Goal: Task Accomplishment & Management: Complete application form

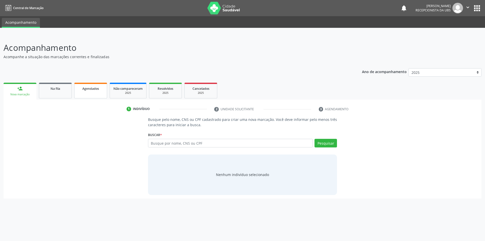
click at [93, 89] on span "Agendados" at bounding box center [90, 88] width 17 height 4
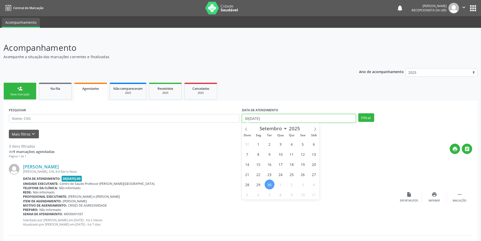
click at [273, 116] on input "30[DATE]" at bounding box center [299, 118] width 114 height 9
click at [269, 185] on span "30" at bounding box center [270, 184] width 10 height 10
type input "30[DATE]"
click at [314, 196] on span "11" at bounding box center [314, 194] width 10 height 10
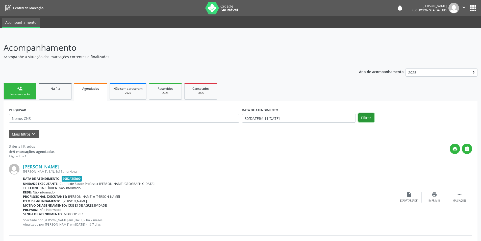
click at [360, 116] on button "Filtrar" at bounding box center [366, 117] width 16 height 9
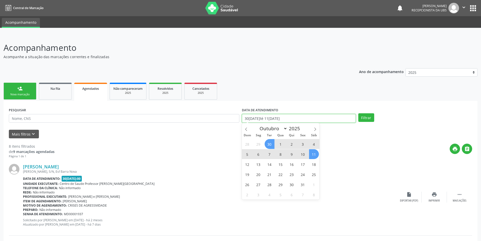
click at [351, 120] on input "30[DATE]té 11[DATE]" at bounding box center [299, 118] width 114 height 9
click at [270, 145] on span "30" at bounding box center [270, 144] width 10 height 10
type input "30[DATE]"
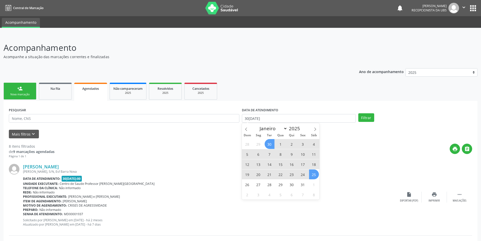
click at [315, 174] on span "25" at bounding box center [314, 174] width 10 height 10
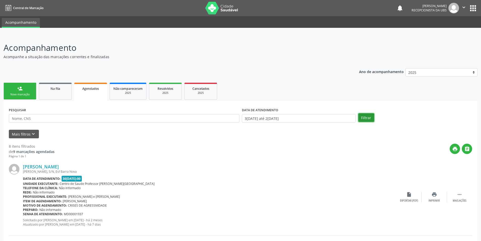
click at [366, 117] on button "Filtrar" at bounding box center [366, 117] width 16 height 9
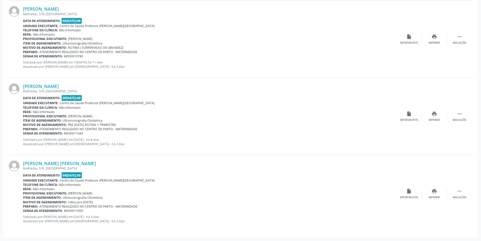
scroll to position [533, 0]
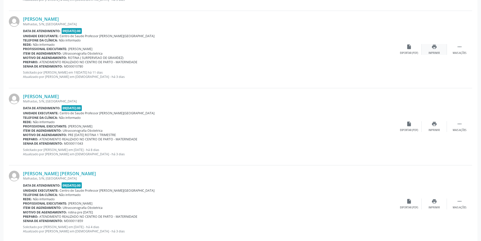
click at [432, 46] on icon "print" at bounding box center [434, 47] width 6 height 6
click at [434, 126] on icon "print" at bounding box center [434, 124] width 6 height 6
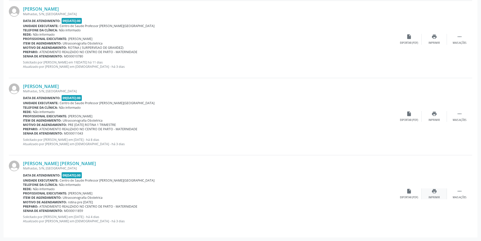
click at [435, 191] on icon "print" at bounding box center [434, 191] width 6 height 6
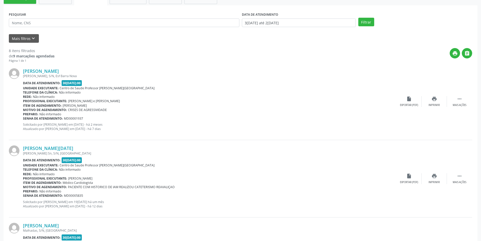
scroll to position [78, 0]
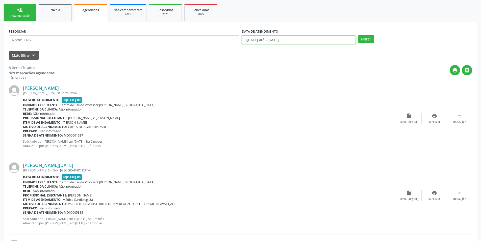
click at [347, 38] on input "3[DATE] até 2[DATE]" at bounding box center [299, 39] width 114 height 9
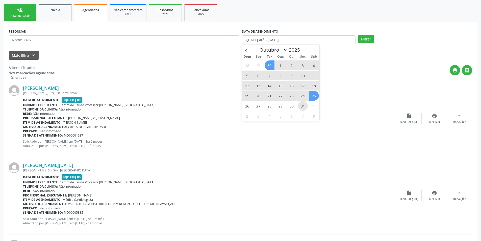
click at [304, 106] on span "31" at bounding box center [303, 106] width 10 height 10
type input "31[DATE]"
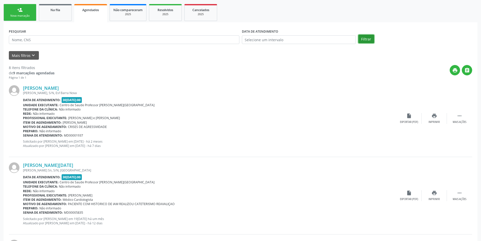
click at [367, 40] on button "Filtrar" at bounding box center [366, 39] width 16 height 9
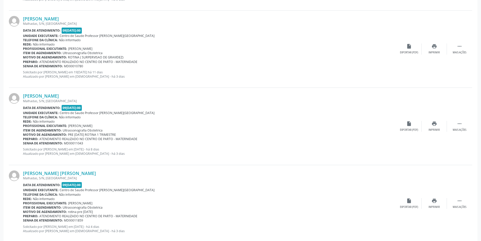
scroll to position [616, 0]
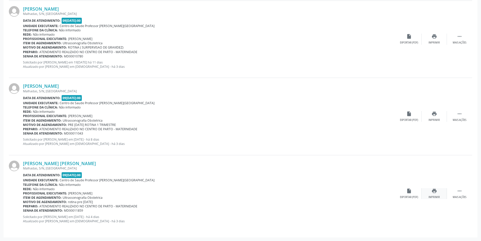
click at [436, 191] on icon "print" at bounding box center [434, 191] width 6 height 6
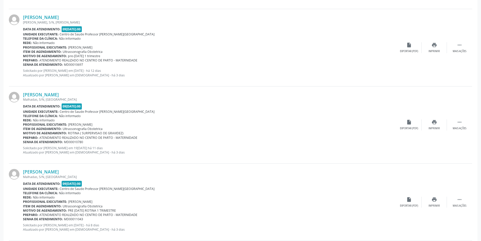
scroll to position [518, 0]
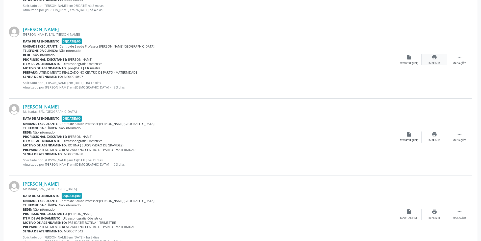
click at [434, 60] on div "print Imprimir" at bounding box center [434, 59] width 25 height 11
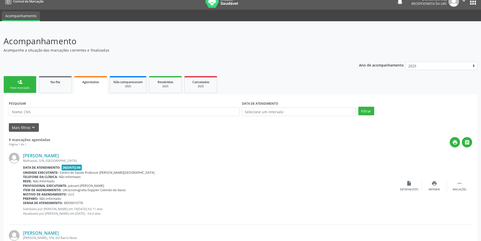
scroll to position [0, 0]
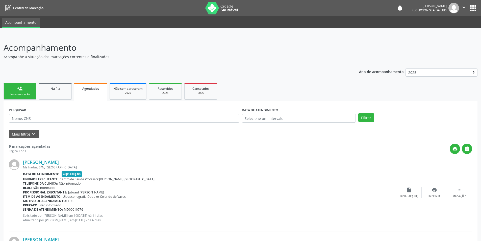
click at [24, 90] on link "person_add Nova marcação" at bounding box center [20, 91] width 33 height 17
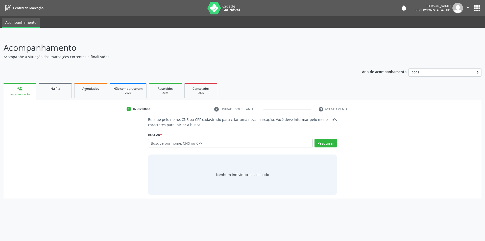
click at [22, 90] on div "person_add" at bounding box center [20, 89] width 6 height 6
click at [158, 143] on input "text" at bounding box center [230, 143] width 165 height 9
type input "706708792870020"
click at [331, 142] on button "Pesquisar" at bounding box center [325, 143] width 22 height 9
type input "706708792870020"
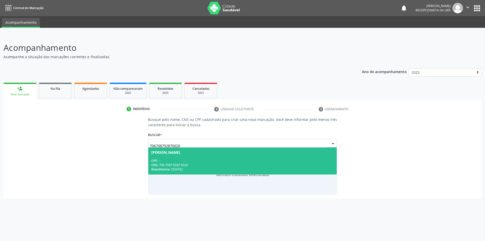
click at [190, 168] on div "Nascimento: 17[DATE]" at bounding box center [242, 169] width 182 height 4
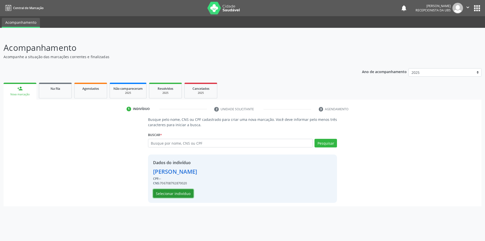
click at [167, 194] on button "Selecionar indivíduo" at bounding box center [173, 193] width 40 height 9
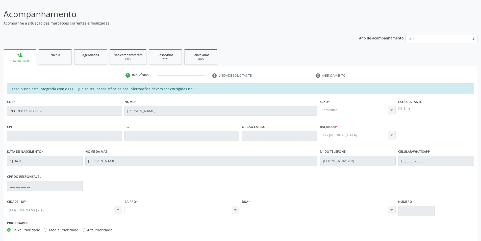
scroll to position [55, 0]
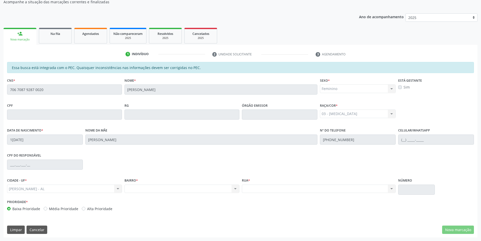
click at [102, 68] on div "Essa busca está integrada com o PEC. Quaisquer inconsistências nas informações …" at bounding box center [240, 67] width 467 height 11
click at [63, 34] on div "Na fila" at bounding box center [55, 33] width 25 height 5
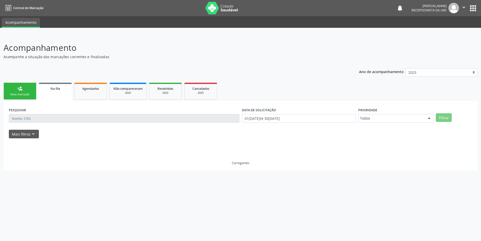
scroll to position [0, 0]
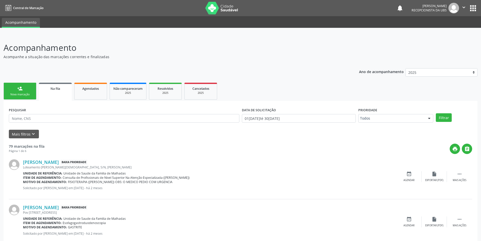
click at [18, 85] on link "person_add Nova marcação" at bounding box center [20, 91] width 33 height 17
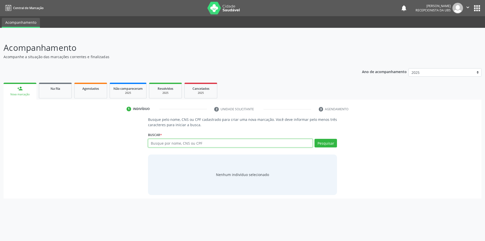
click at [152, 144] on input "text" at bounding box center [230, 143] width 165 height 9
type input "704005887021761"
click at [326, 143] on button "Pesquisar" at bounding box center [325, 143] width 22 height 9
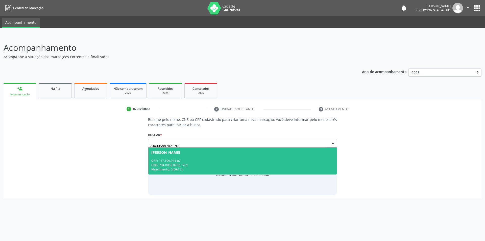
click at [188, 156] on span "[PERSON_NAME] CPF: 047.199.944-07 CNS: 704 0058 8702 1761 Nascimento: 06[DATE]" at bounding box center [242, 160] width 189 height 27
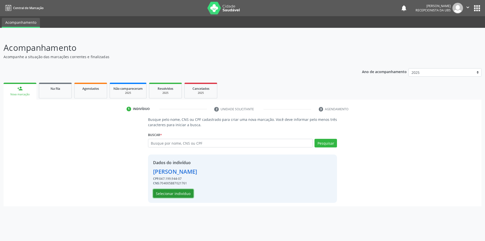
click at [178, 191] on button "Selecionar indivíduo" at bounding box center [173, 193] width 40 height 9
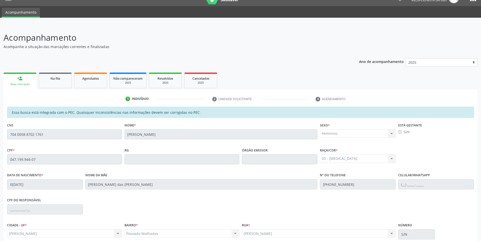
scroll to position [55, 0]
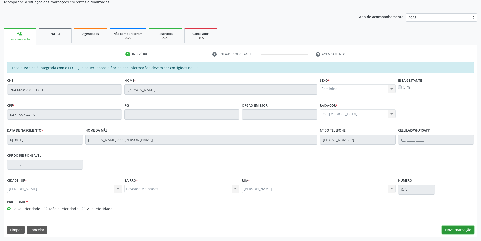
click at [454, 226] on button "Nova marcação" at bounding box center [458, 229] width 32 height 9
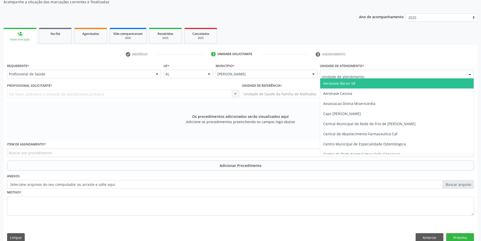
click at [437, 74] on div at bounding box center [397, 74] width 154 height 9
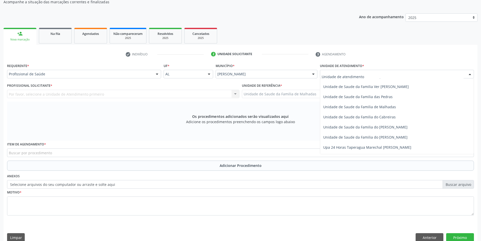
scroll to position [399, 0]
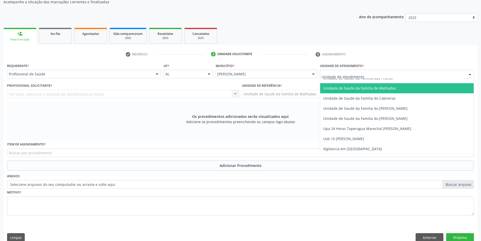
click at [379, 88] on span "Unidade de Saude da Familia de Malhadas" at bounding box center [359, 88] width 73 height 5
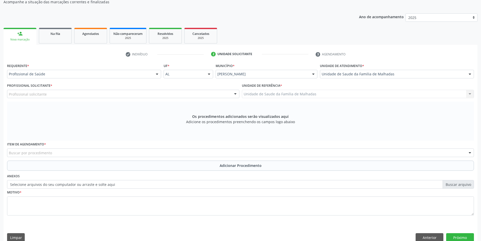
click at [468, 72] on div at bounding box center [470, 74] width 8 height 9
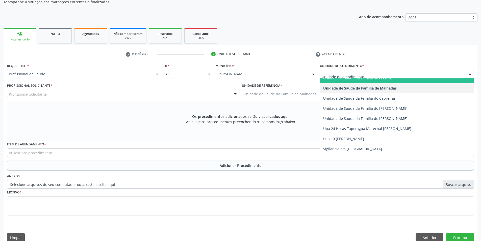
click at [403, 76] on input "text" at bounding box center [393, 76] width 142 height 10
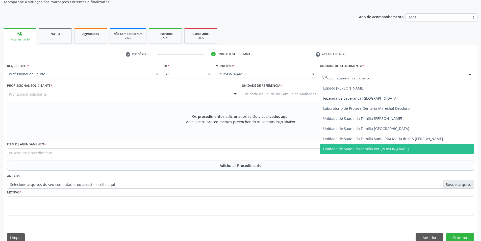
scroll to position [0, 0]
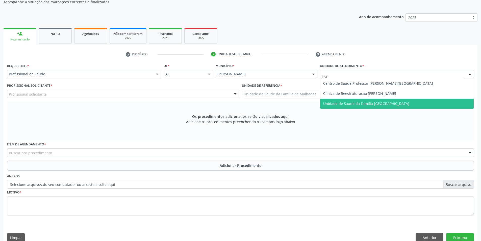
type input "ESTA"
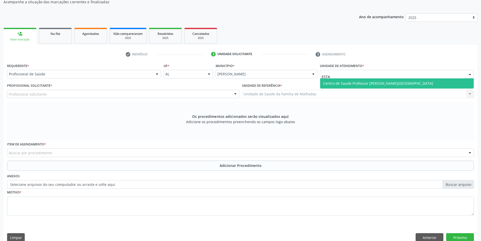
click at [396, 82] on span "Centro de Saude Professor [PERSON_NAME][GEOGRAPHIC_DATA]" at bounding box center [396, 83] width 153 height 10
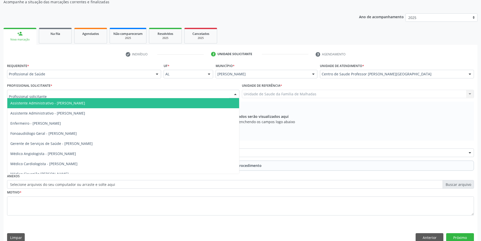
click at [155, 96] on div at bounding box center [123, 94] width 232 height 9
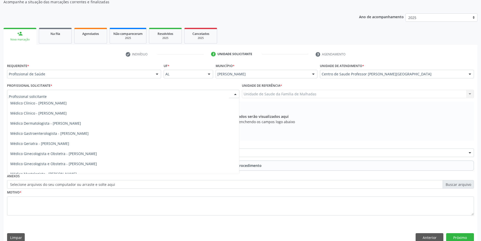
scroll to position [168, 0]
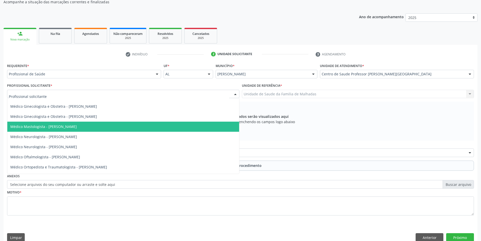
click at [76, 127] on span "Médico Mastologista - [PERSON_NAME]" at bounding box center [43, 126] width 66 height 5
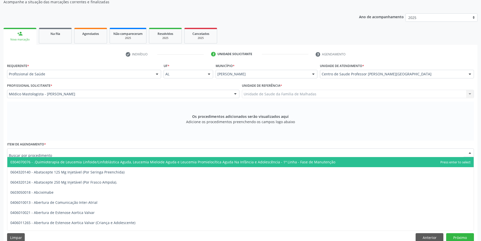
click at [109, 152] on div at bounding box center [240, 152] width 467 height 9
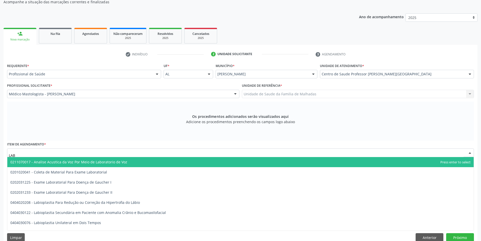
type input "LABO"
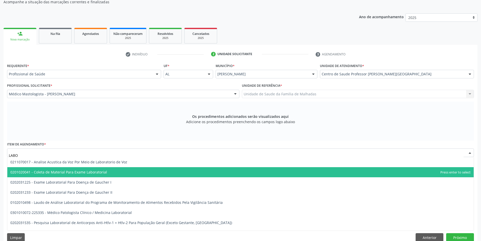
click at [87, 171] on span "0201020041 - Coleta de Material Para Exame Laboratorial" at bounding box center [58, 171] width 97 height 5
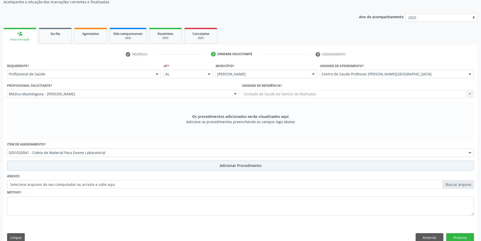
click at [242, 165] on span "Adicionar Procedimento" at bounding box center [241, 165] width 42 height 5
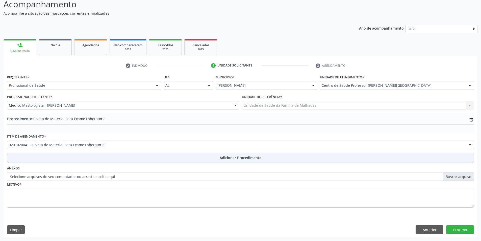
scroll to position [43, 0]
click at [241, 155] on span "Adicionar Procedimento" at bounding box center [241, 157] width 42 height 5
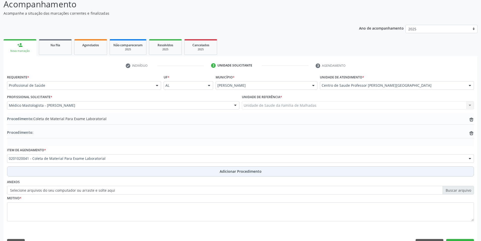
scroll to position [55, 0]
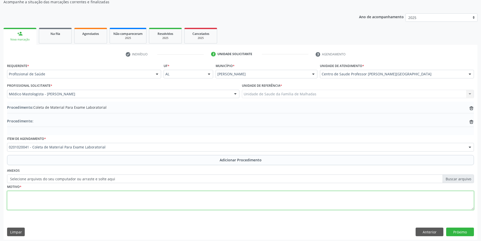
click at [47, 201] on textarea at bounding box center [240, 200] width 467 height 19
type textarea "RISCO CARDIOVASCULAR"
click at [460, 230] on button "Próximo" at bounding box center [460, 231] width 28 height 9
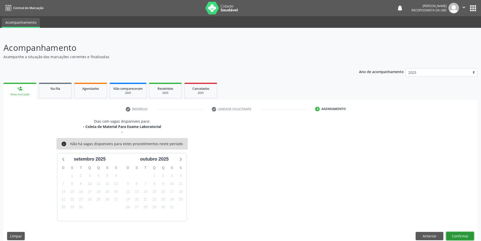
click at [465, 235] on button "Confirmar" at bounding box center [460, 235] width 28 height 9
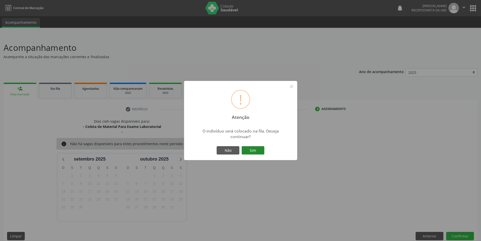
click at [253, 149] on button "Sim" at bounding box center [253, 150] width 23 height 9
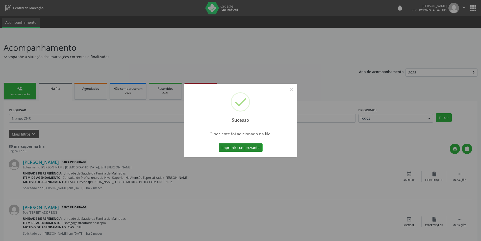
click at [250, 147] on button "Imprimir comprovante" at bounding box center [241, 147] width 44 height 9
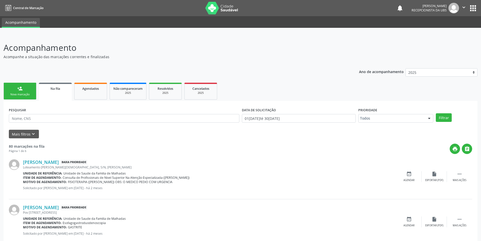
click at [23, 89] on link "person_add Nova marcação" at bounding box center [20, 91] width 33 height 17
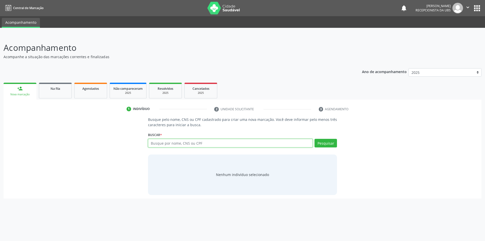
click at [200, 141] on input "text" at bounding box center [230, 143] width 165 height 9
type input "700005672589604"
click at [326, 143] on button "Pesquisar" at bounding box center [325, 143] width 22 height 9
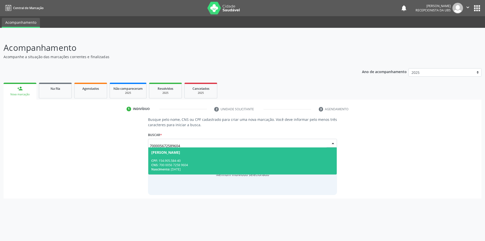
click at [198, 161] on div "CPF: 154.905.584-40" at bounding box center [242, 160] width 182 height 4
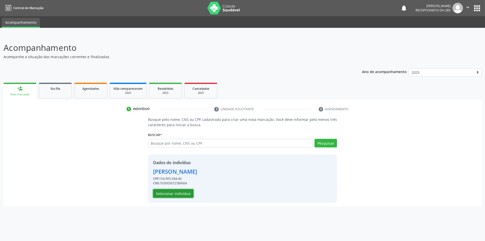
click at [182, 193] on button "Selecionar indivíduo" at bounding box center [173, 193] width 40 height 9
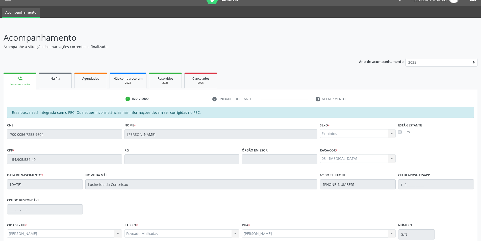
scroll to position [55, 0]
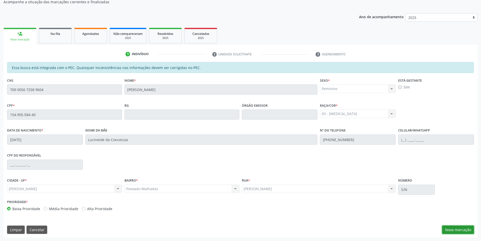
click at [461, 228] on button "Nova marcação" at bounding box center [458, 229] width 32 height 9
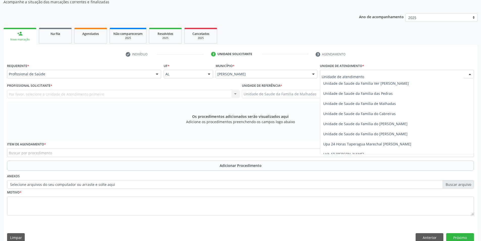
scroll to position [399, 0]
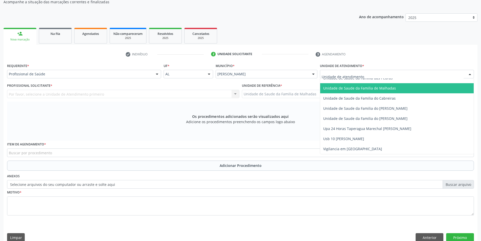
click at [390, 90] on span "Unidade de Saude da Familia de Malhadas" at bounding box center [359, 88] width 73 height 5
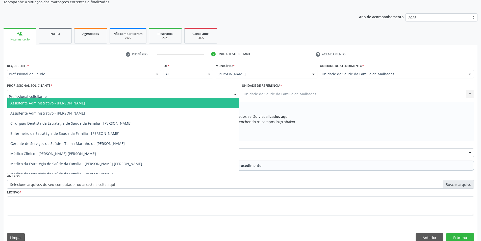
click at [100, 93] on div at bounding box center [123, 94] width 232 height 9
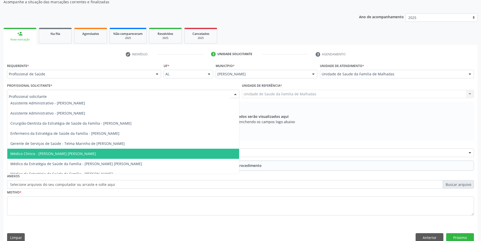
click at [209, 155] on span "Médico Clínico - [PERSON_NAME] [PERSON_NAME]" at bounding box center [123, 153] width 232 height 10
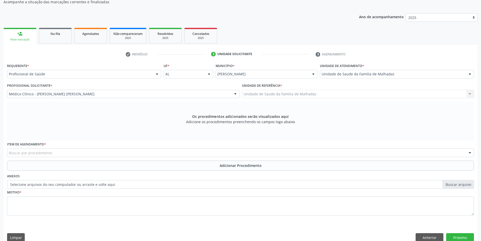
click at [91, 150] on div "Buscar por procedimento" at bounding box center [240, 152] width 467 height 9
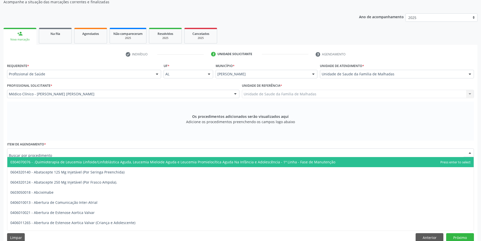
click at [91, 150] on input "text" at bounding box center [236, 155] width 455 height 10
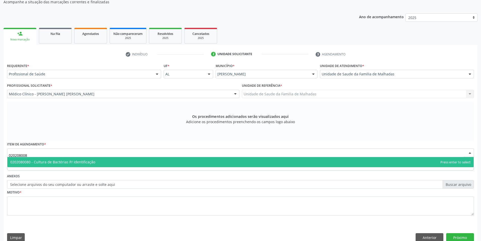
type input "0202080080"
click at [94, 161] on span "0202080080 - Cultura de Bactérias P/ Identificação" at bounding box center [240, 162] width 466 height 10
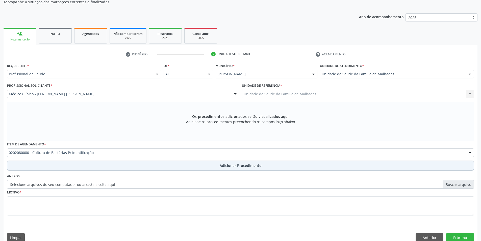
click at [243, 164] on span "Adicionar Procedimento" at bounding box center [241, 165] width 42 height 5
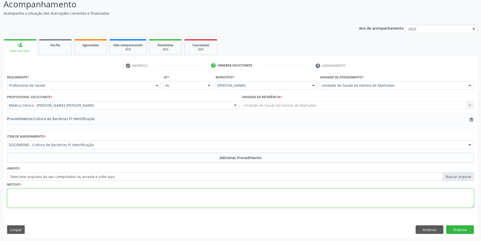
click at [36, 197] on textarea at bounding box center [240, 197] width 467 height 19
type textarea "ITU"
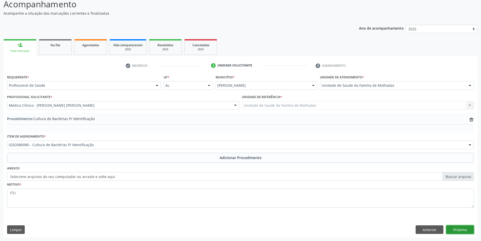
click at [455, 228] on button "Próximo" at bounding box center [460, 229] width 28 height 9
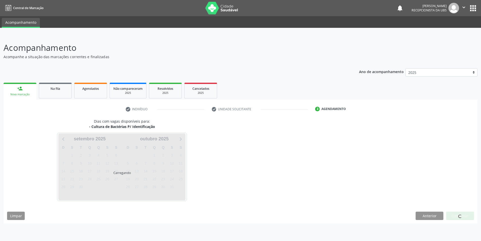
scroll to position [0, 0]
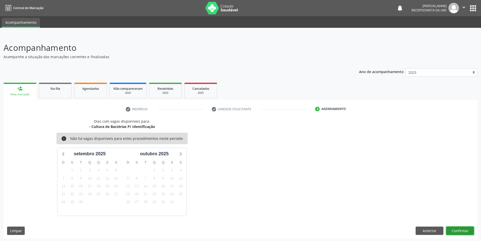
click at [453, 230] on button "Confirmar" at bounding box center [460, 230] width 28 height 9
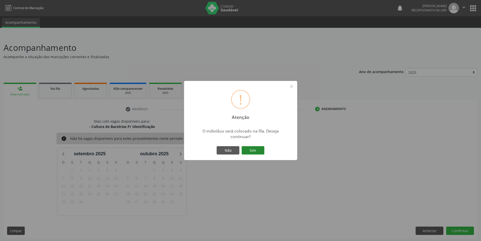
click at [247, 153] on button "Sim" at bounding box center [253, 150] width 23 height 9
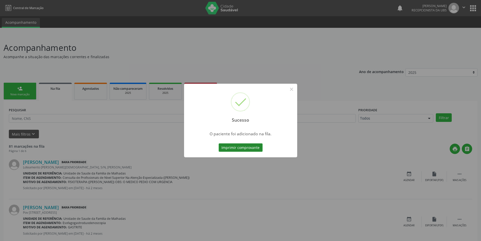
click at [250, 148] on button "Imprimir comprovante" at bounding box center [241, 147] width 44 height 9
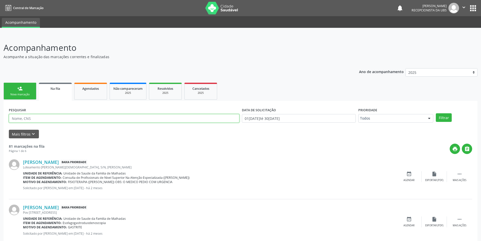
click at [43, 118] on input "text" at bounding box center [124, 118] width 230 height 9
type input "2"
click at [17, 91] on div "person_add" at bounding box center [20, 89] width 6 height 6
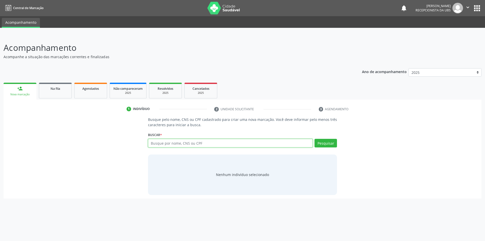
click at [177, 141] on input "text" at bounding box center [230, 143] width 165 height 9
type input "704005887021761"
click at [326, 143] on button "Pesquisar" at bounding box center [325, 143] width 22 height 9
type input "704005887021761"
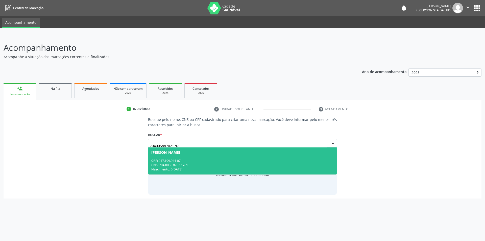
click at [203, 154] on span "[PERSON_NAME] CPF: 047.199.944-07 CNS: 704 0058 8702 1761 Nascimento: 06[DATE]" at bounding box center [242, 160] width 189 height 27
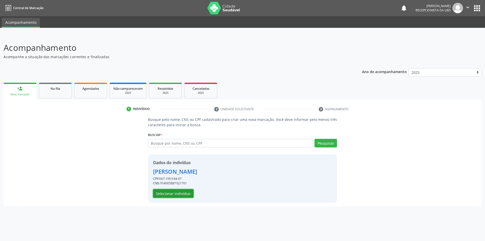
click at [171, 192] on button "Selecionar indivíduo" at bounding box center [173, 193] width 40 height 9
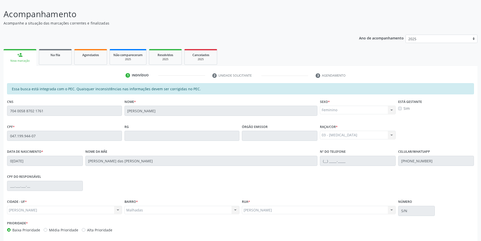
scroll to position [55, 0]
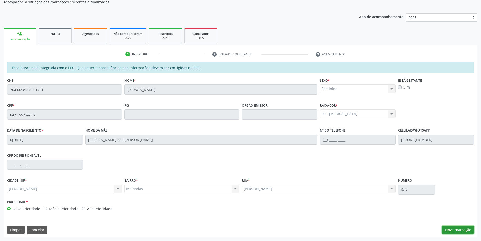
click at [465, 228] on button "Nova marcação" at bounding box center [458, 229] width 32 height 9
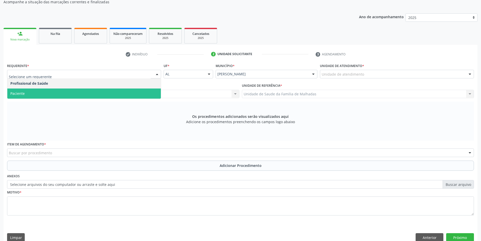
click at [112, 93] on span "Paciente" at bounding box center [83, 93] width 153 height 10
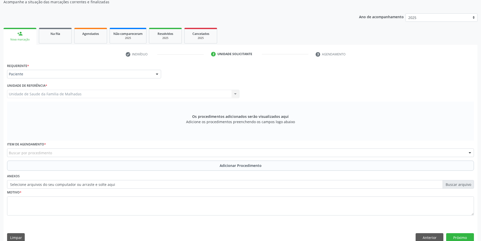
click at [110, 151] on div "Buscar por procedimento" at bounding box center [240, 152] width 467 height 9
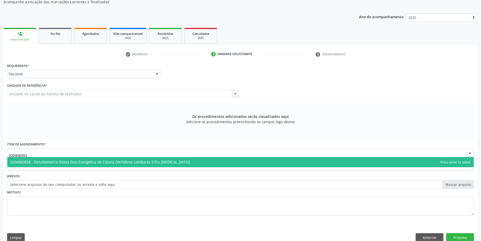
type input "0204060028"
click at [143, 166] on span "0204060028 - Densitometria Ossea Duo-Energetica de Coluna (Vertebras Lombares E…" at bounding box center [240, 162] width 466 height 10
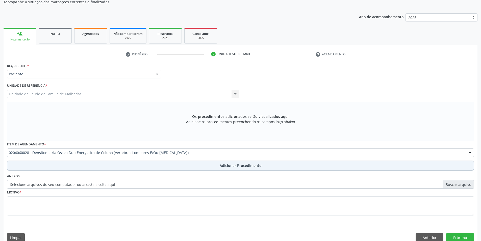
click at [238, 166] on span "Adicionar Procedimento" at bounding box center [241, 165] width 42 height 5
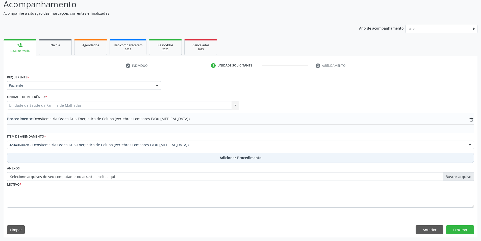
click at [238, 157] on span "Adicionar Procedimento" at bounding box center [241, 157] width 42 height 5
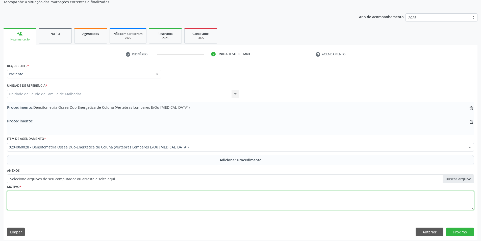
drag, startPoint x: 58, startPoint y: 197, endPoint x: 63, endPoint y: 197, distance: 5.1
click at [60, 199] on textarea at bounding box center [240, 200] width 467 height 19
click at [464, 230] on button "Próximo" at bounding box center [460, 231] width 28 height 9
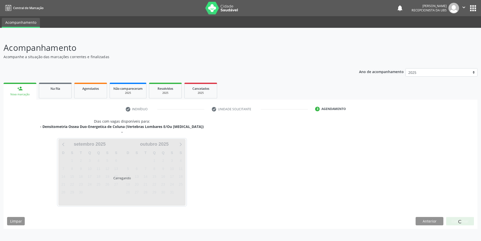
scroll to position [0, 0]
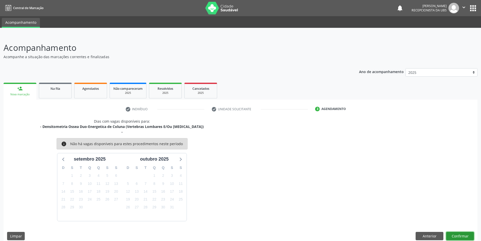
click at [460, 235] on button "Confirmar" at bounding box center [460, 235] width 28 height 9
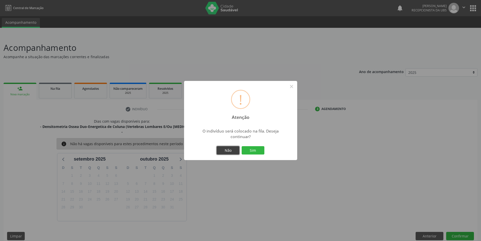
click at [223, 147] on button "Não" at bounding box center [228, 150] width 23 height 9
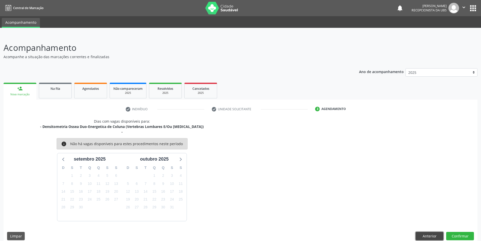
drag, startPoint x: 425, startPoint y: 231, endPoint x: 424, endPoint y: 223, distance: 8.9
click at [427, 231] on div "Dias com vagas disponíveis para: - Densitometria Ossea Duo-Energetica de Coluna…" at bounding box center [241, 180] width 474 height 125
click at [431, 235] on button "Anterior" at bounding box center [429, 235] width 28 height 9
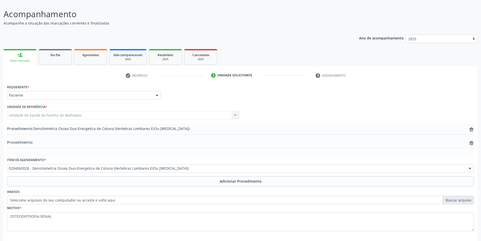
scroll to position [57, 0]
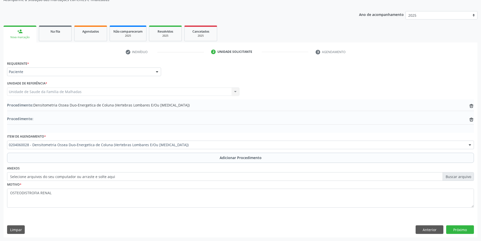
drag, startPoint x: 67, startPoint y: 187, endPoint x: 70, endPoint y: 194, distance: 6.8
click at [69, 193] on div "Motivo * OSTEODISTROFIA RENAL" at bounding box center [240, 193] width 467 height 27
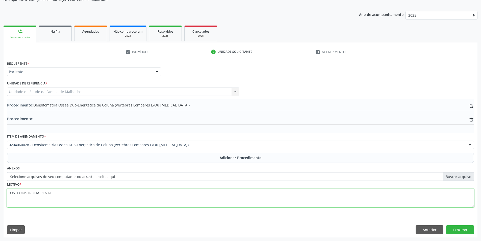
click at [70, 194] on textarea "OSTEODISTROFIA RENAL" at bounding box center [240, 197] width 467 height 19
click at [71, 194] on textarea "OSTEODISTROFIA RENAL" at bounding box center [240, 197] width 467 height 19
type textarea "OSTEODISTROFIA RENAL ( OBS: PACIENTE TRANSPLATADA)"
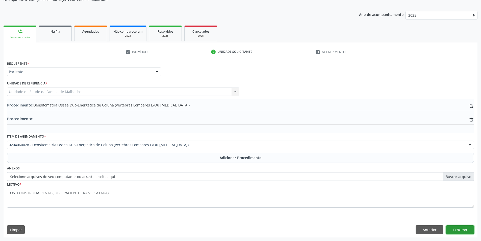
click at [456, 230] on button "Próximo" at bounding box center [460, 229] width 28 height 9
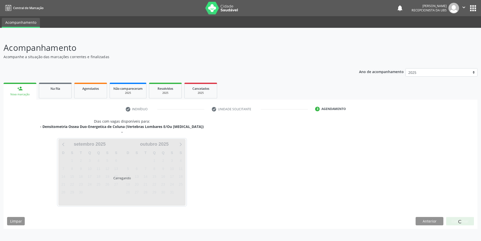
scroll to position [0, 0]
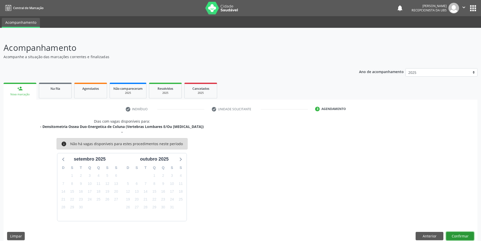
click at [455, 236] on button "Confirmar" at bounding box center [460, 235] width 28 height 9
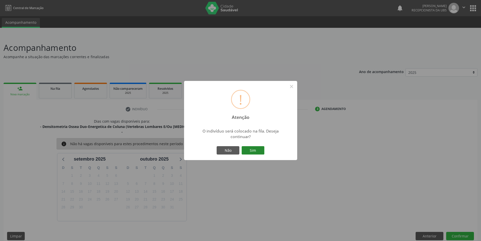
click at [255, 148] on button "Sim" at bounding box center [253, 150] width 23 height 9
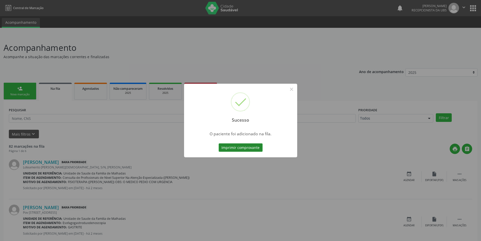
click at [249, 145] on button "Imprimir comprovante" at bounding box center [241, 147] width 44 height 9
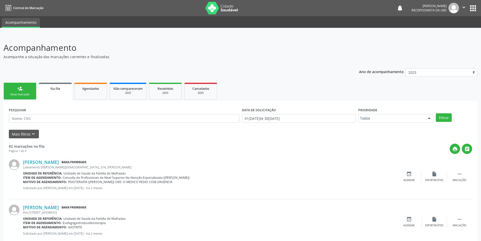
click at [26, 94] on div "Nova marcação" at bounding box center [19, 94] width 25 height 4
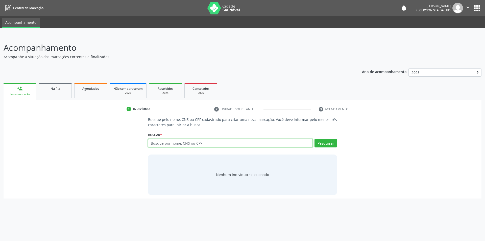
click at [164, 144] on input "text" at bounding box center [230, 143] width 165 height 9
type input "701404605408338"
click at [323, 143] on button "Pesquisar" at bounding box center [325, 143] width 22 height 9
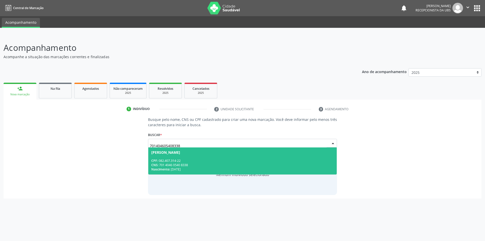
click at [172, 168] on div "Nascimento: [DATE]" at bounding box center [242, 169] width 182 height 4
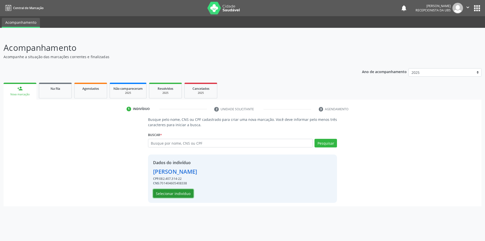
click at [173, 192] on button "Selecionar indivíduo" at bounding box center [173, 193] width 40 height 9
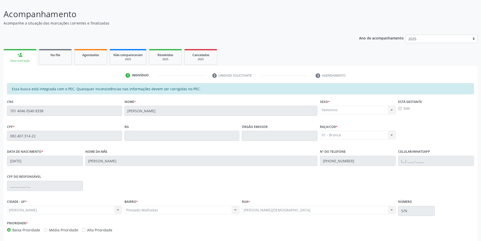
scroll to position [55, 0]
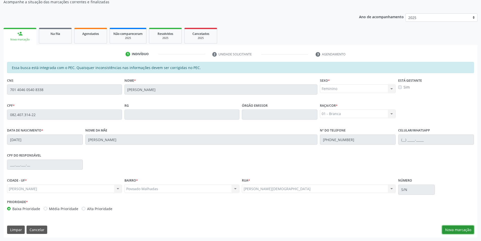
click at [463, 231] on button "Nova marcação" at bounding box center [458, 229] width 32 height 9
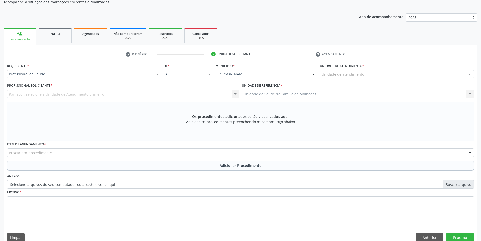
click at [451, 72] on div "Unidade de atendimento" at bounding box center [397, 74] width 154 height 9
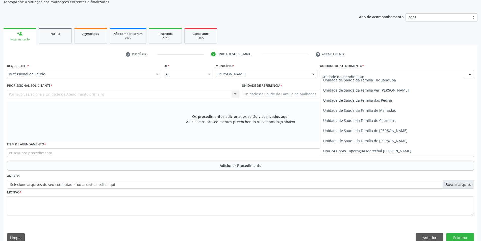
scroll to position [399, 0]
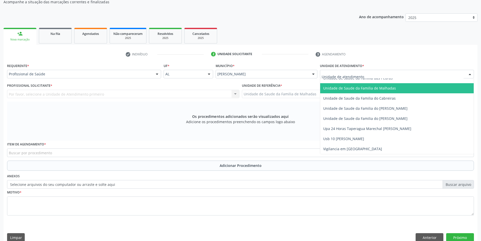
click at [359, 88] on span "Unidade de Saude da Familia de Malhadas" at bounding box center [359, 88] width 73 height 5
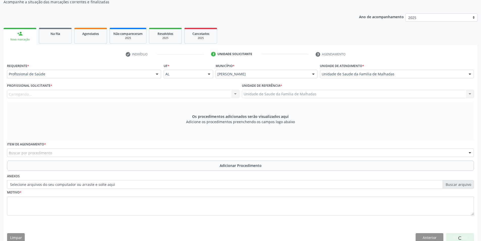
click at [97, 95] on div "Carregando... Nenhum resultado encontrado para: " " Não há nenhuma opção para s…" at bounding box center [123, 94] width 232 height 9
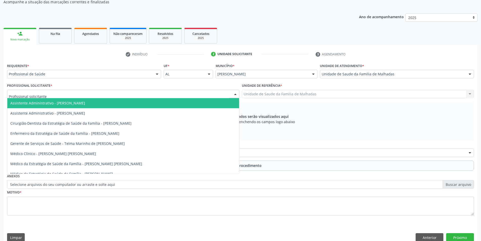
click at [101, 94] on div at bounding box center [123, 94] width 232 height 9
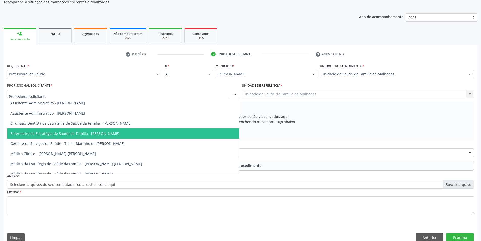
click at [114, 133] on span "Enfermeiro da Estratégia de Saúde da Família - [PERSON_NAME]" at bounding box center [64, 133] width 109 height 5
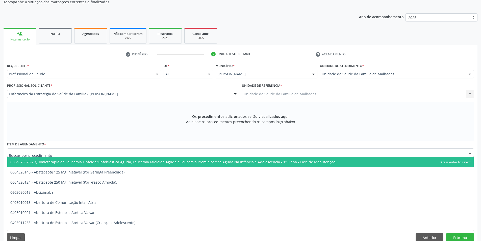
click at [95, 150] on div at bounding box center [240, 152] width 467 height 9
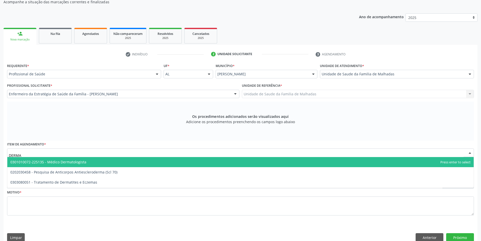
type input "DERMAT"
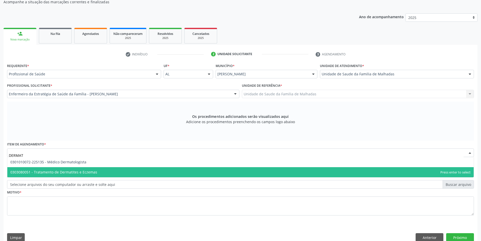
drag, startPoint x: 94, startPoint y: 164, endPoint x: 94, endPoint y: 169, distance: 4.3
click at [94, 169] on ul "0301010072-225135 - Médico Dermatologista 0303080051 - Tratamento de Dermatites…" at bounding box center [240, 167] width 466 height 20
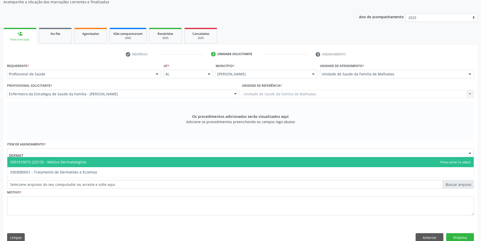
click at [94, 161] on span "0301010072-225135 - Médico Dermatologista" at bounding box center [240, 162] width 466 height 10
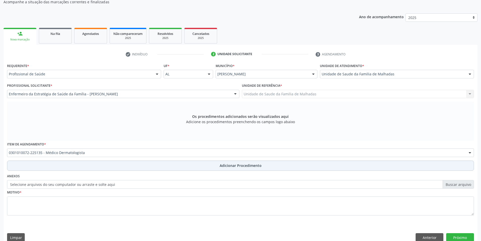
click at [235, 165] on span "Adicionar Procedimento" at bounding box center [241, 165] width 42 height 5
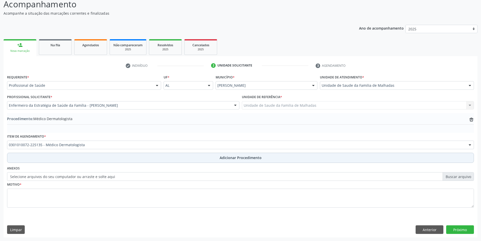
click at [236, 154] on button "Adicionar Procedimento" at bounding box center [240, 157] width 467 height 10
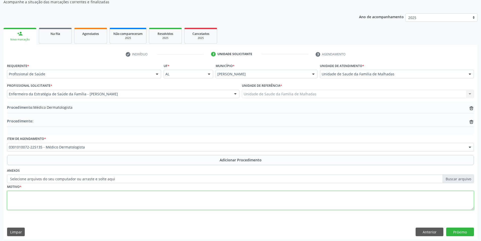
click at [44, 205] on textarea at bounding box center [240, 200] width 467 height 19
click at [59, 196] on textarea "PACIENTE COM CRESCIMENTO NA REGIAO GLUTEA" at bounding box center [240, 200] width 467 height 19
type textarea "PACIENTE COM CRESCIMENTO DE ESTRUTUTRA NA REGIAO GLUTEA"
click at [456, 232] on button "Próximo" at bounding box center [460, 231] width 28 height 9
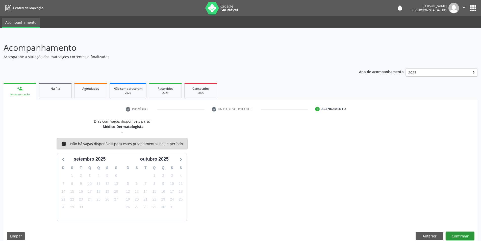
click at [470, 234] on button "Confirmar" at bounding box center [460, 235] width 28 height 9
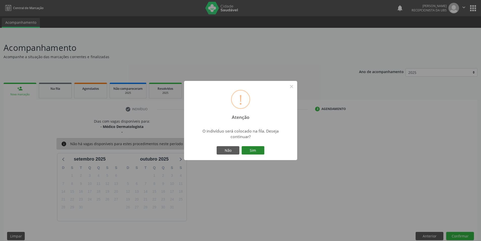
click at [250, 148] on button "Sim" at bounding box center [253, 150] width 23 height 9
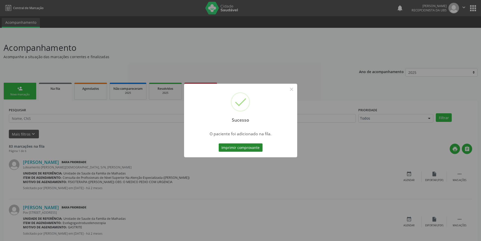
click at [252, 149] on button "Imprimir comprovante" at bounding box center [241, 147] width 44 height 9
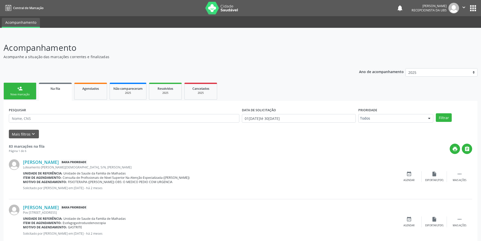
click at [21, 87] on div "person_add" at bounding box center [20, 89] width 6 height 6
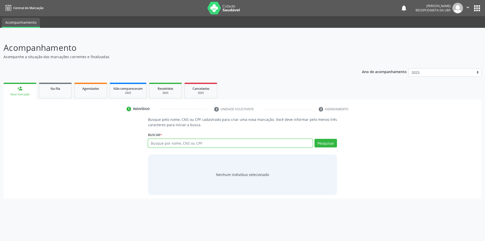
click at [207, 142] on input "text" at bounding box center [230, 143] width 165 height 9
type input "705801418245931"
click at [325, 143] on button "Pesquisar" at bounding box center [325, 143] width 22 height 9
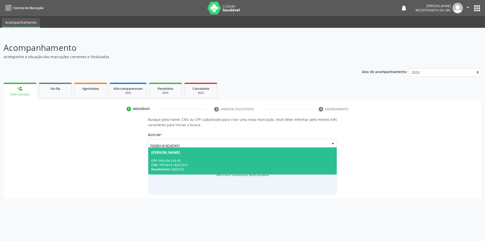
click at [168, 165] on div "CNS: 705 8014 1824 5931" at bounding box center [242, 165] width 182 height 4
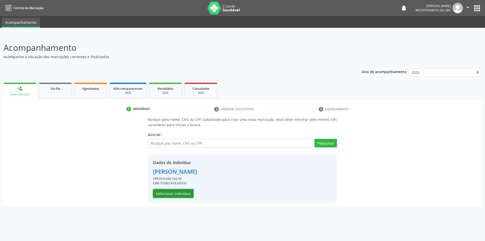
click at [172, 195] on button "Selecionar indivíduo" at bounding box center [173, 193] width 40 height 9
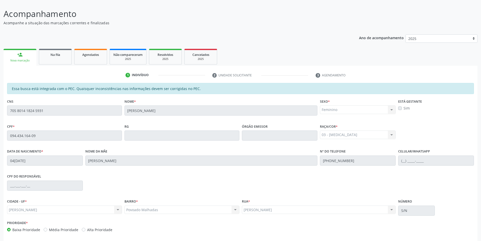
scroll to position [55, 0]
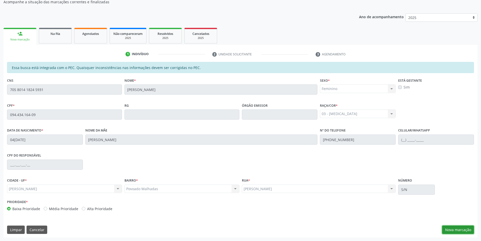
click at [463, 226] on button "Nova marcação" at bounding box center [458, 229] width 32 height 9
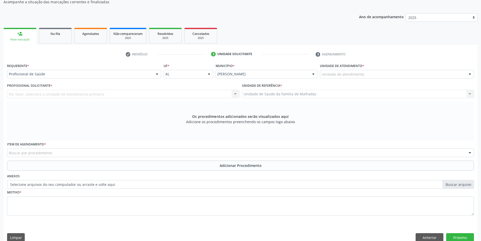
click at [388, 71] on div "Unidade de atendimento" at bounding box center [397, 74] width 154 height 9
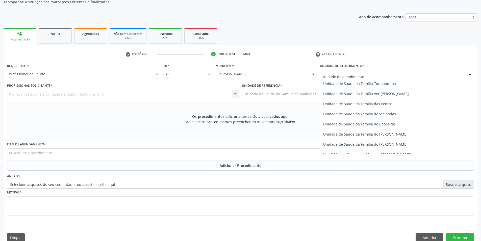
scroll to position [399, 0]
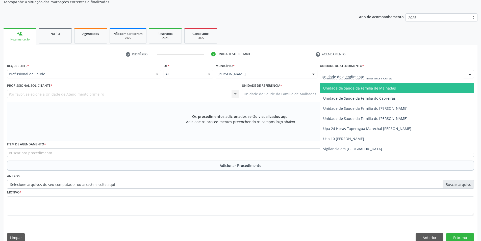
click at [399, 87] on span "Unidade de Saude da Familia de Malhadas" at bounding box center [396, 88] width 153 height 10
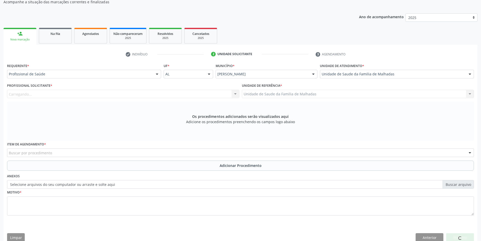
click at [219, 95] on div "Carregando..." at bounding box center [123, 94] width 232 height 9
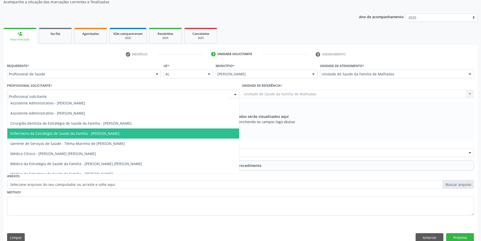
click at [190, 134] on span "Enfermeiro da Estratégia de Saúde da Família - [PERSON_NAME]" at bounding box center [123, 133] width 232 height 10
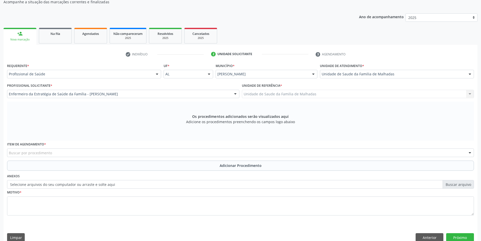
click at [136, 155] on div "Buscar por procedimento" at bounding box center [240, 152] width 467 height 9
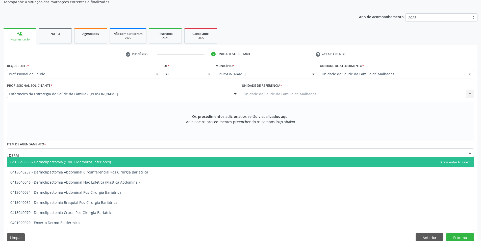
type input "DERMA"
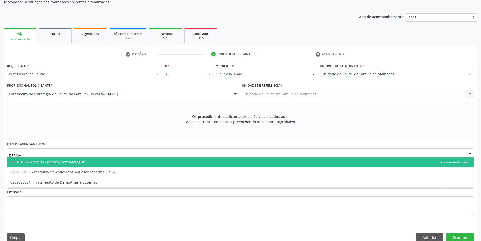
click at [69, 161] on span "0301010072-225135 - Médico Dermatologista" at bounding box center [48, 161] width 76 height 5
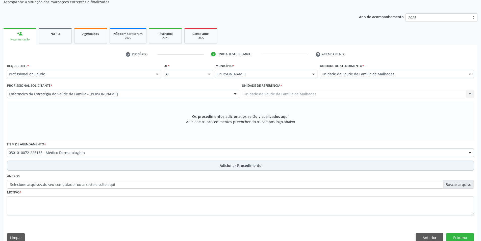
click at [236, 165] on span "Adicionar Procedimento" at bounding box center [241, 165] width 42 height 5
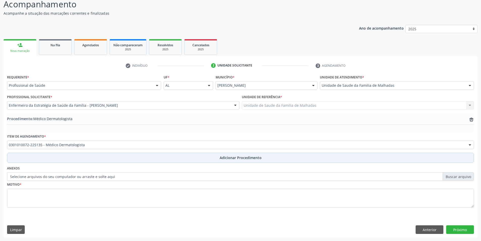
scroll to position [43, 0]
click at [236, 157] on span "Adicionar Procedimento" at bounding box center [241, 157] width 42 height 5
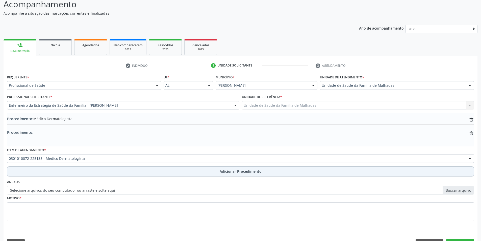
scroll to position [55, 0]
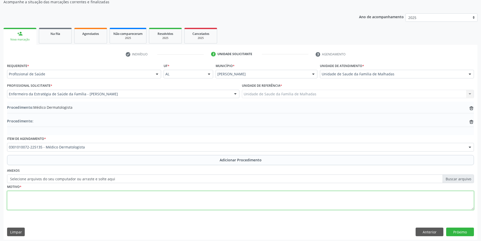
click at [41, 207] on textarea at bounding box center [240, 200] width 467 height 19
click at [35, 195] on textarea "A PEDIDO DO PCIENTE" at bounding box center [240, 200] width 467 height 19
type textarea "A PEDIDO DO PACIENTE"
click at [462, 229] on button "Próximo" at bounding box center [460, 231] width 28 height 9
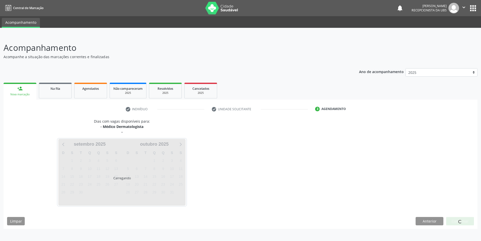
scroll to position [0, 0]
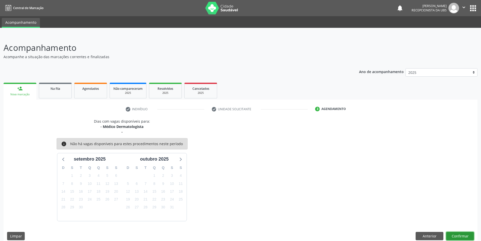
click at [463, 235] on button "Confirmar" at bounding box center [460, 235] width 28 height 9
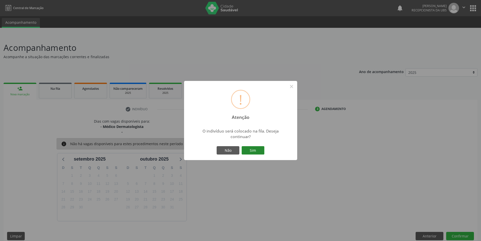
click at [256, 149] on button "Sim" at bounding box center [253, 150] width 23 height 9
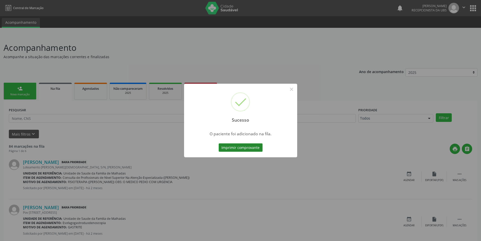
click at [254, 146] on button "Imprimir comprovante" at bounding box center [241, 147] width 44 height 9
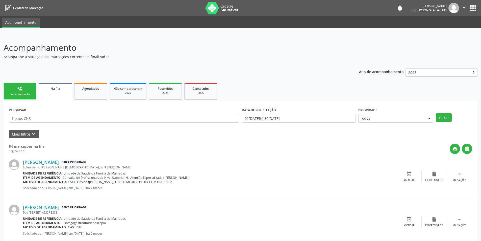
click at [23, 93] on div "Nova marcação" at bounding box center [19, 94] width 25 height 4
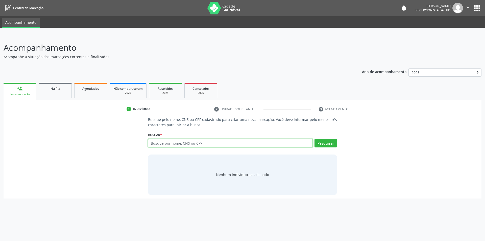
click at [156, 143] on input "text" at bounding box center [230, 143] width 165 height 9
click at [353, 163] on div "Busque pelo nome, CNS ou CPF cadastrado para criar uma nova marcação. Você deve…" at bounding box center [242, 156] width 470 height 78
click at [182, 144] on input "706" at bounding box center [230, 143] width 165 height 9
type input "706808277902421"
click at [329, 144] on button "Pesquisar" at bounding box center [325, 143] width 22 height 9
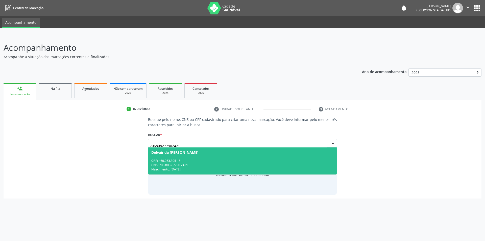
click at [170, 160] on div "CPF: 460.263.395-15" at bounding box center [242, 160] width 182 height 4
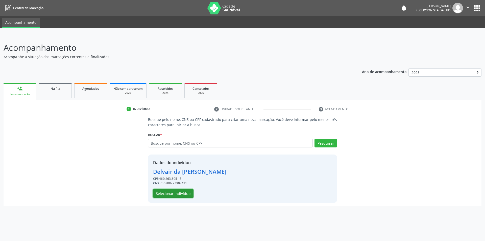
click at [179, 192] on button "Selecionar indivíduo" at bounding box center [173, 193] width 40 height 9
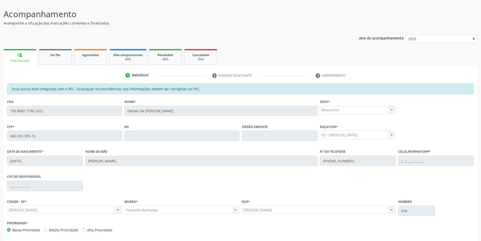
scroll to position [55, 0]
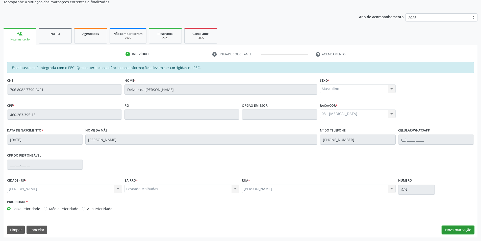
click at [458, 230] on button "Nova marcação" at bounding box center [458, 229] width 32 height 9
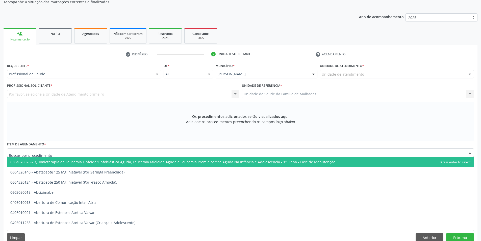
click at [102, 151] on div at bounding box center [240, 152] width 467 height 9
click at [102, 150] on input "text" at bounding box center [236, 155] width 455 height 10
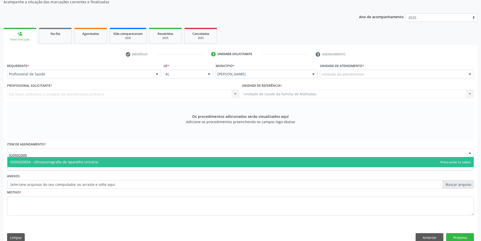
type input "0205020054"
click at [102, 161] on span "0205020054 - Ultrassonografia de Aparelho Urinário" at bounding box center [240, 162] width 466 height 10
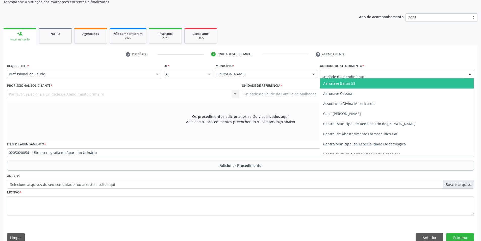
click at [367, 71] on div at bounding box center [397, 74] width 154 height 9
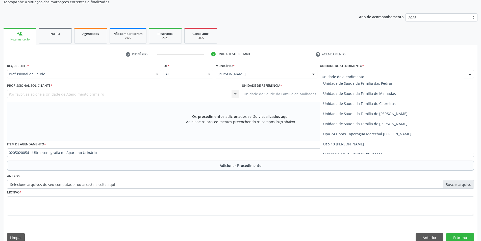
scroll to position [399, 0]
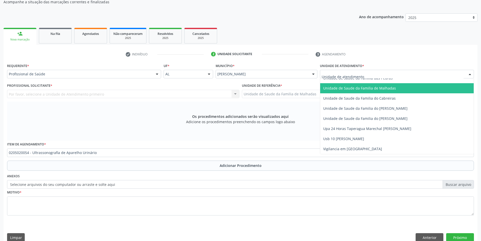
click at [366, 88] on span "Unidade de Saude da Familia de Malhadas" at bounding box center [359, 88] width 73 height 5
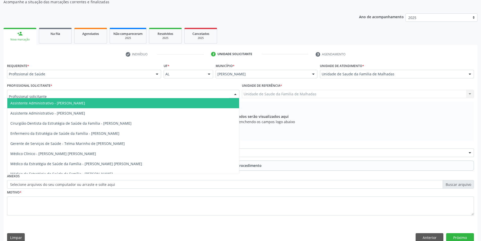
click at [215, 94] on div at bounding box center [123, 94] width 232 height 9
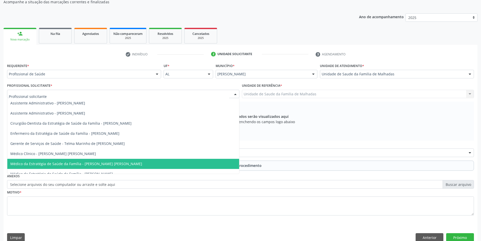
click at [204, 159] on span "Médico da Estratégia de Saúde da Família - [PERSON_NAME] [PERSON_NAME]" at bounding box center [123, 164] width 232 height 10
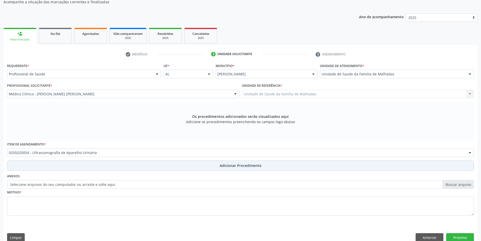
click at [233, 167] on span "Adicionar Procedimento" at bounding box center [241, 165] width 42 height 5
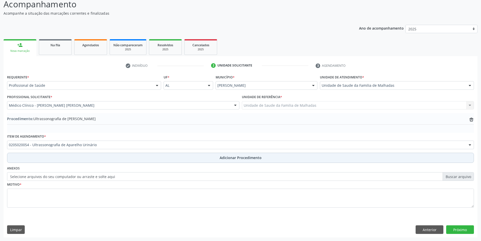
scroll to position [43, 0]
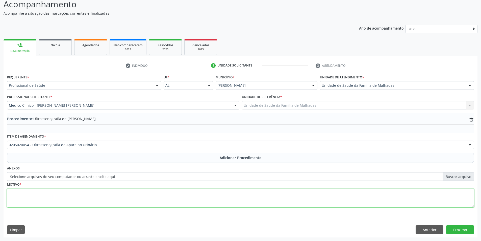
click at [62, 190] on textarea at bounding box center [240, 197] width 467 height 19
click at [99, 192] on textarea "BEXIGA NEUROGENICA ARREFLEXA DEVIDO A TRAUMISMO RAQUIMEDULAR HA 22 ANOS EM USO …" at bounding box center [240, 197] width 467 height 19
type textarea "BEXIGA NEUROGENICA ARREFLEXA DEVIDO A TRAUMATISMO RAQUIMEDULAR HA 22 ANOS EM US…"
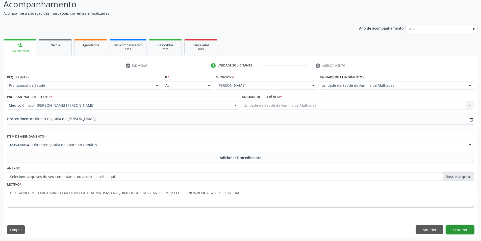
click at [463, 228] on button "Próximo" at bounding box center [460, 229] width 28 height 9
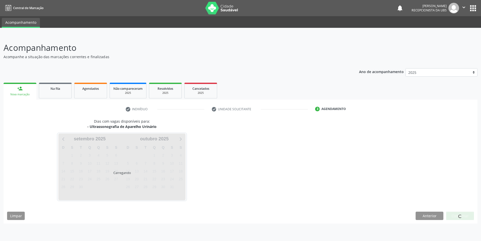
scroll to position [0, 0]
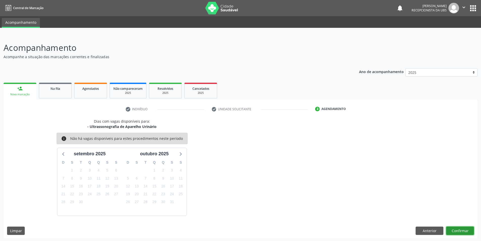
click at [463, 229] on button "Confirmar" at bounding box center [460, 230] width 28 height 9
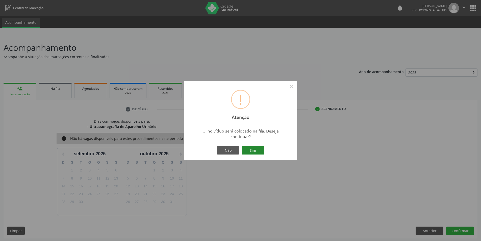
click at [256, 150] on button "Sim" at bounding box center [253, 150] width 23 height 9
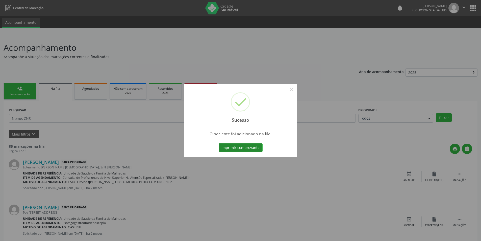
click at [257, 149] on button "Imprimir comprovante" at bounding box center [241, 147] width 44 height 9
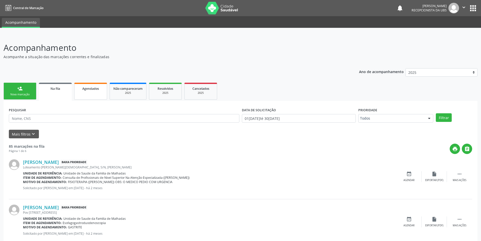
click at [93, 92] on link "Agendados" at bounding box center [90, 91] width 33 height 17
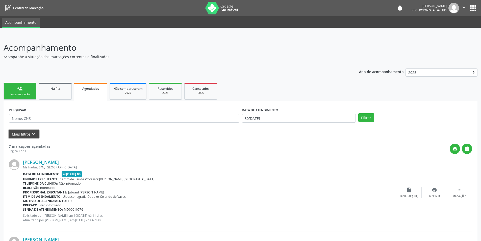
click at [32, 135] on icon "keyboard_arrow_down" at bounding box center [34, 134] width 6 height 6
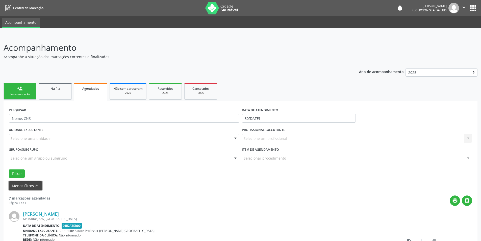
drag, startPoint x: 35, startPoint y: 185, endPoint x: 75, endPoint y: 185, distance: 40.1
click at [36, 185] on icon "keyboard_arrow_up" at bounding box center [37, 185] width 6 height 6
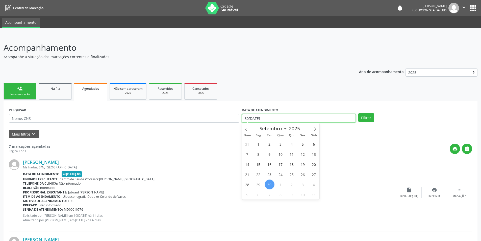
click at [320, 122] on input "30[DATE]" at bounding box center [299, 118] width 114 height 9
click at [269, 186] on span "30" at bounding box center [270, 184] width 10 height 10
type input "30[DATE]"
click at [318, 197] on span "11" at bounding box center [314, 194] width 10 height 10
select select "9"
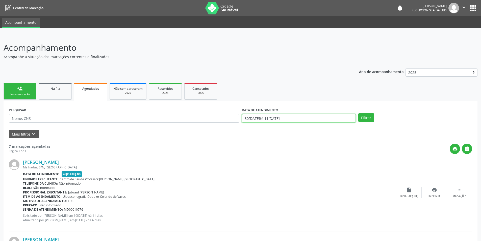
click at [302, 117] on input "30[DATE]té 11[DATE]" at bounding box center [299, 118] width 114 height 9
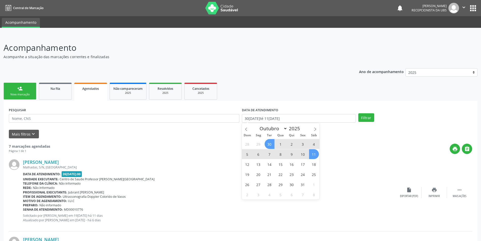
click at [272, 146] on span "30" at bounding box center [270, 144] width 10 height 10
type input "30[DATE]"
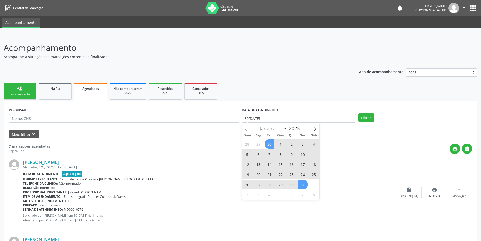
click at [305, 186] on span "31" at bounding box center [303, 184] width 10 height 10
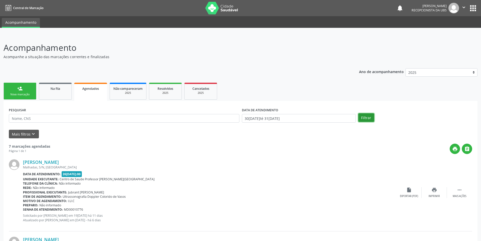
click at [366, 117] on button "Filtrar" at bounding box center [366, 117] width 16 height 9
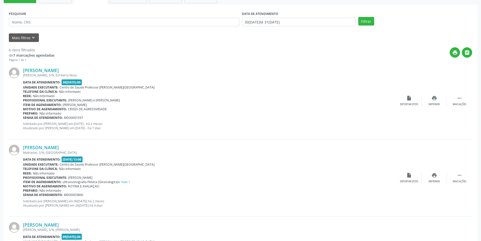
scroll to position [49, 0]
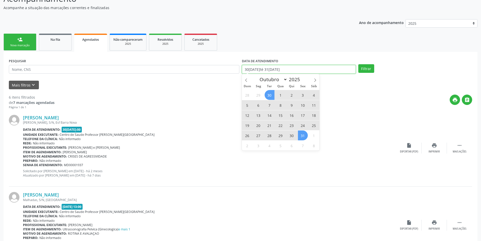
click at [341, 72] on input "30[DATE]té 31[DATE]" at bounding box center [299, 69] width 114 height 9
click at [257, 97] on span "29" at bounding box center [258, 95] width 10 height 10
type input "[DATE]"
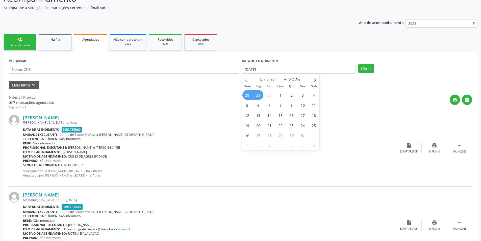
click at [246, 95] on span "28" at bounding box center [247, 95] width 10 height 10
select select "8"
click at [323, 68] on input "2[DATE] até 2[DATE]" at bounding box center [299, 69] width 114 height 9
click at [294, 173] on p "Solicitado por [PERSON_NAME] em 2[DATE] - há 2 meses Atualizado por [PERSON_NAM…" at bounding box center [209, 173] width 373 height 9
click at [17, 41] on div "person_add" at bounding box center [20, 40] width 6 height 6
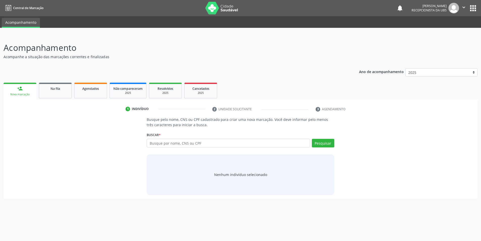
scroll to position [0, 0]
click at [177, 143] on input "text" at bounding box center [230, 143] width 165 height 9
click at [177, 144] on input "text" at bounding box center [230, 143] width 165 height 9
type input "700009307668005"
click at [321, 145] on button "Pesquisar" at bounding box center [325, 143] width 22 height 9
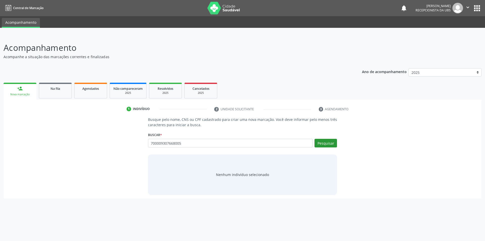
type input "700009307668005"
drag, startPoint x: 183, startPoint y: 142, endPoint x: 188, endPoint y: 143, distance: 4.9
click at [183, 142] on input "700009307668005" at bounding box center [230, 143] width 165 height 9
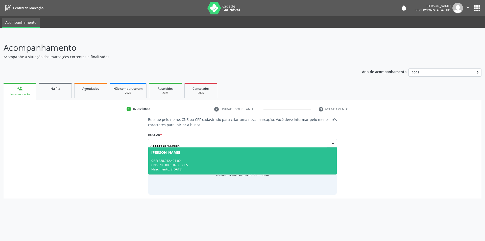
click at [165, 163] on div "CNS: 700 0093 0766 8005" at bounding box center [242, 165] width 182 height 4
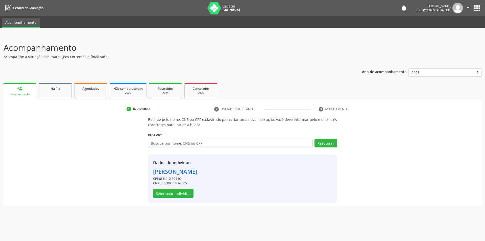
click at [175, 187] on div "Dados do indivíduo [PERSON_NAME] CPF: 888.912.404-00 CNS: 700009307668005 Selec…" at bounding box center [175, 178] width 44 height 38
click at [175, 195] on button "Selecionar indivíduo" at bounding box center [173, 193] width 40 height 9
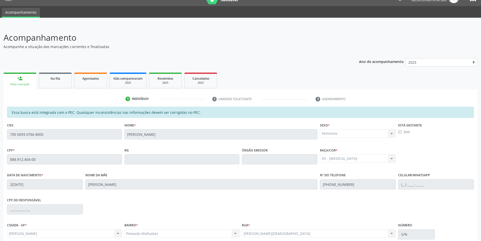
scroll to position [55, 0]
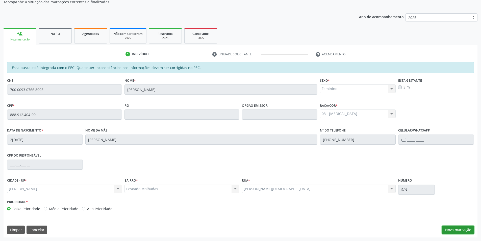
click at [451, 229] on button "Nova marcação" at bounding box center [458, 229] width 32 height 9
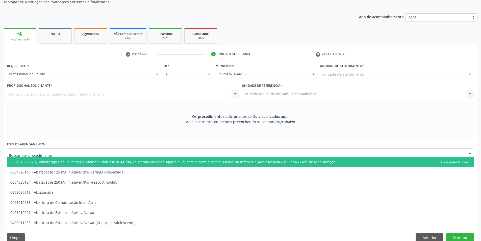
click at [60, 151] on div at bounding box center [240, 152] width 467 height 9
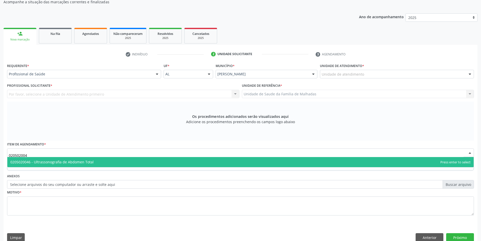
type input "0205020046"
click at [72, 161] on span "0205020046 - Ultrassonografia de Abdomen Total" at bounding box center [51, 161] width 83 height 5
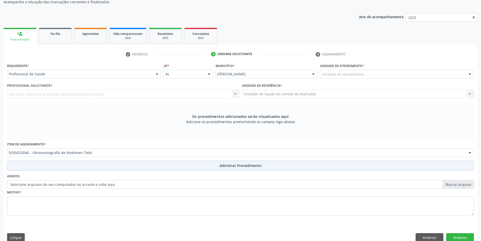
click at [226, 165] on span "Adicionar Procedimento" at bounding box center [241, 165] width 42 height 5
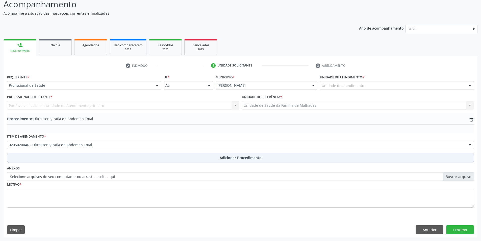
click at [225, 158] on span "Adicionar Procedimento" at bounding box center [241, 157] width 42 height 5
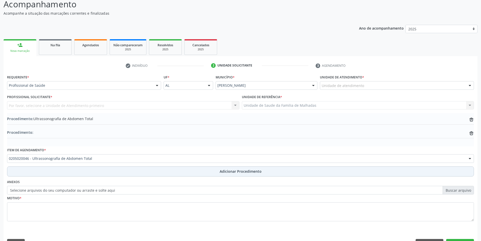
scroll to position [55, 0]
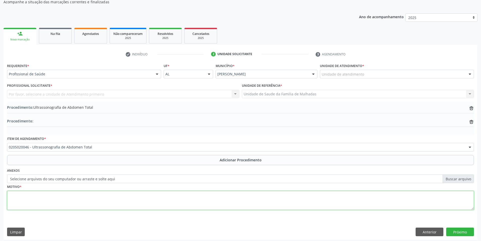
click at [50, 202] on textarea at bounding box center [240, 200] width 467 height 19
type textarea "s"
type textarea "SINAIS DE CIRROSE COMPROMETIMENTO RENAL?"
click at [447, 232] on button "Próximo" at bounding box center [460, 231] width 28 height 9
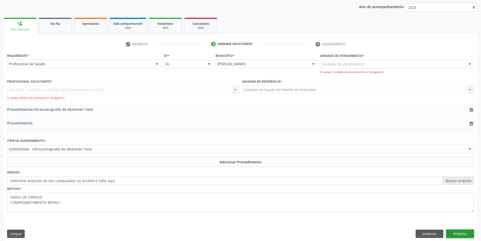
scroll to position [69, 0]
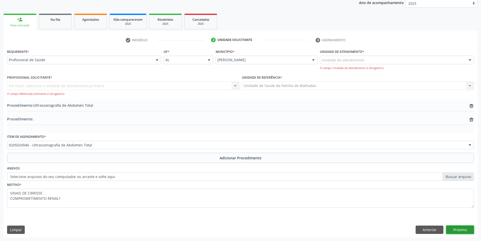
click at [459, 229] on button "Próximo" at bounding box center [460, 229] width 28 height 9
click at [456, 230] on button "Próximo" at bounding box center [460, 229] width 28 height 9
click at [152, 79] on div "Profissional Solicitante * Por favor, selecione a Unidade de Atendimento primei…" at bounding box center [123, 85] width 232 height 22
click at [152, 84] on div "Por favor, selecione a Unidade de Atendimento primeiro Nenhum resultado encontr…" at bounding box center [123, 88] width 232 height 14
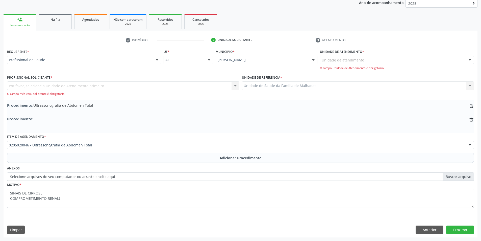
click at [370, 57] on div "Unidade de atendimento" at bounding box center [397, 60] width 154 height 9
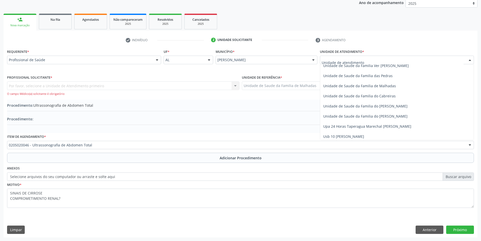
scroll to position [399, 0]
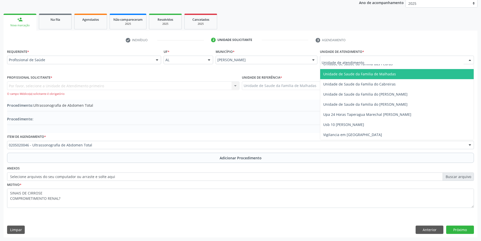
click at [391, 74] on span "Unidade de Saude da Familia de Malhadas" at bounding box center [359, 73] width 73 height 5
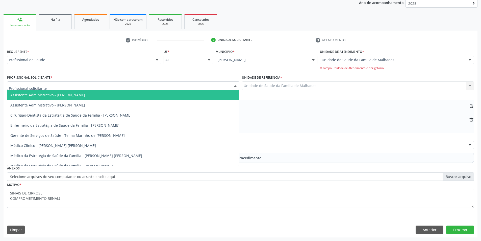
click at [208, 82] on div at bounding box center [123, 85] width 232 height 9
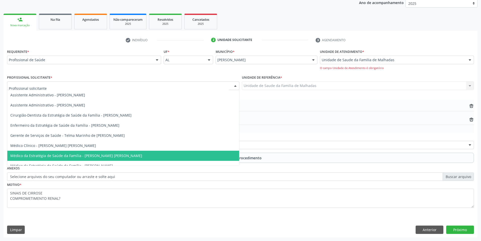
click at [157, 152] on span "Médico da Estratégia de Saúde da Família - [PERSON_NAME] [PERSON_NAME]" at bounding box center [123, 155] width 232 height 10
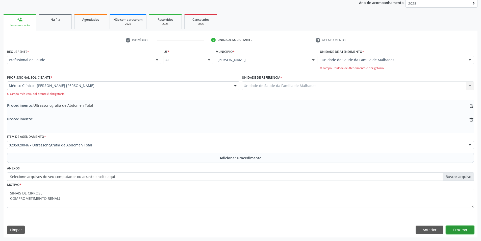
click at [464, 229] on button "Próximo" at bounding box center [460, 229] width 28 height 9
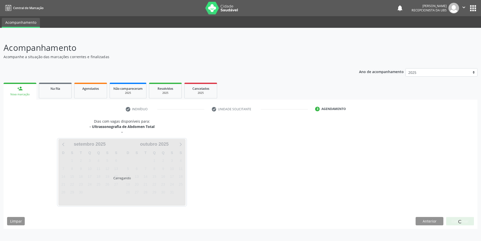
scroll to position [0, 0]
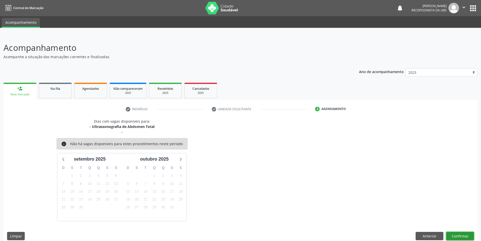
click at [461, 234] on button "Confirmar" at bounding box center [460, 235] width 28 height 9
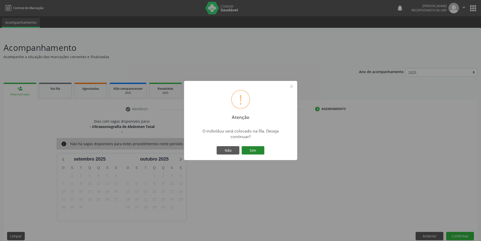
click at [245, 149] on button "Sim" at bounding box center [253, 150] width 23 height 9
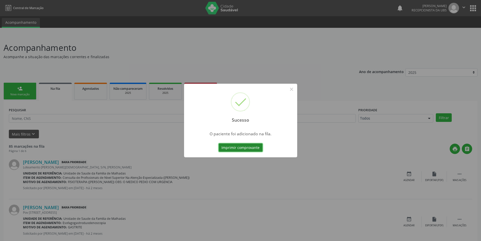
click at [243, 147] on button "Imprimir comprovante" at bounding box center [241, 147] width 44 height 9
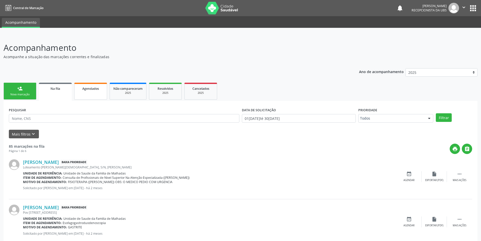
click at [85, 92] on link "Agendados" at bounding box center [90, 91] width 33 height 17
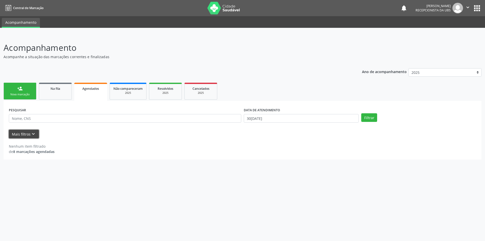
click at [31, 136] on icon "keyboard_arrow_down" at bounding box center [34, 134] width 6 height 6
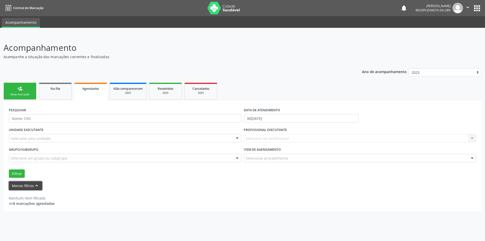
click at [37, 187] on icon "keyboard_arrow_up" at bounding box center [37, 185] width 6 height 6
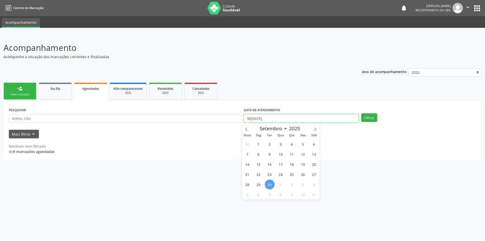
click at [277, 120] on input "30[DATE]" at bounding box center [301, 118] width 115 height 9
click at [260, 176] on span "22" at bounding box center [258, 174] width 10 height 10
type input "2[DATE]"
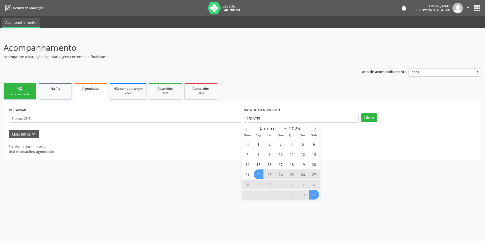
click at [316, 197] on span "11" at bounding box center [314, 194] width 10 height 10
select select "9"
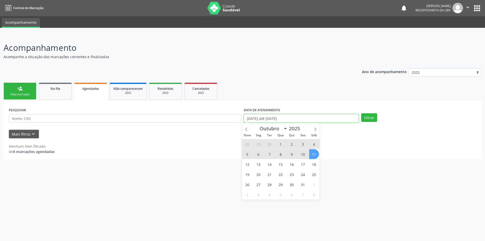
click at [313, 116] on input "[DATE] até [DATE]" at bounding box center [301, 118] width 115 height 9
click at [313, 174] on span "25" at bounding box center [314, 174] width 10 height 10
type input "[DATE]"
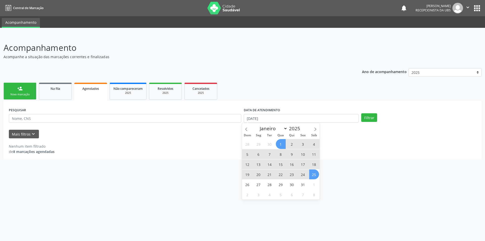
click at [279, 142] on span "1" at bounding box center [281, 144] width 10 height 10
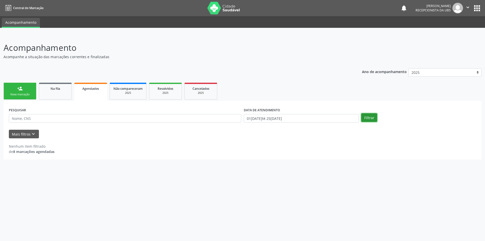
click at [370, 117] on button "Filtrar" at bounding box center [369, 117] width 16 height 9
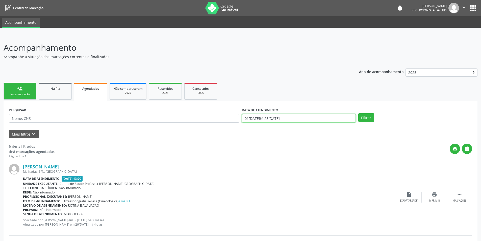
click at [312, 119] on input "01[DATE]té 25[DATE]" at bounding box center [299, 118] width 114 height 9
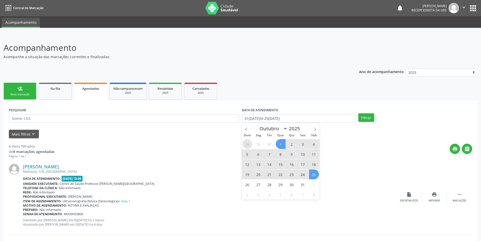
click at [247, 145] on span "28" at bounding box center [247, 144] width 10 height 10
type input "2[DATE]"
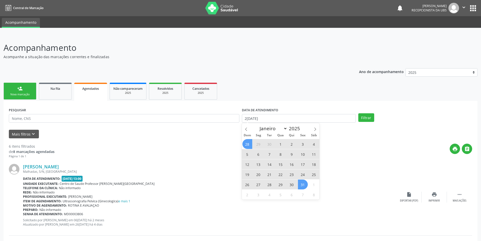
click at [303, 184] on span "31" at bounding box center [303, 184] width 10 height 10
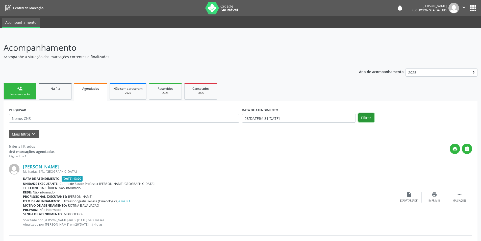
click at [372, 119] on button "Filtrar" at bounding box center [366, 117] width 16 height 9
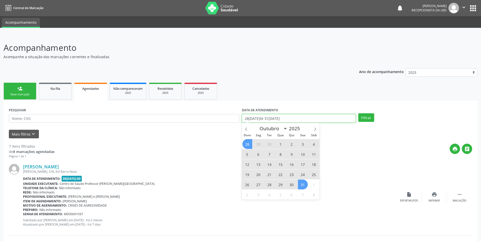
click at [349, 119] on input "28[DATE]té 31[DATE]" at bounding box center [299, 118] width 114 height 9
click at [246, 129] on icon at bounding box center [246, 129] width 4 height 4
select select "8"
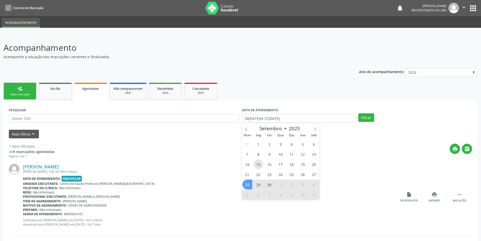
click at [257, 164] on span "15" at bounding box center [258, 164] width 10 height 10
type input "1[DATE]"
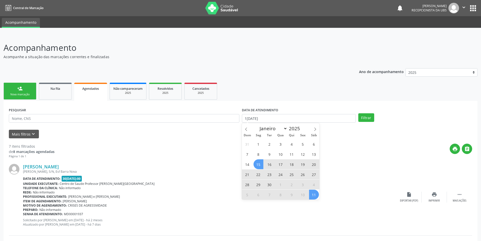
click at [314, 197] on span "11" at bounding box center [314, 194] width 10 height 10
select select "9"
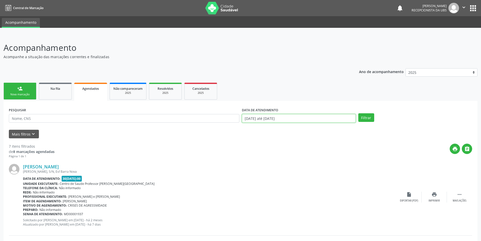
click at [305, 116] on input "[DATE] até [DATE]" at bounding box center [299, 118] width 114 height 9
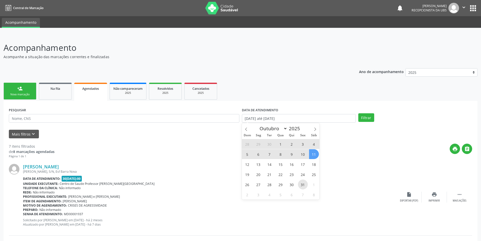
click at [304, 186] on span "31" at bounding box center [303, 184] width 10 height 10
type input "31[DATE]"
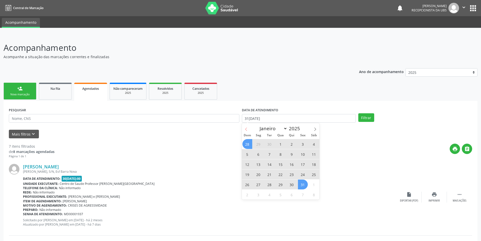
click at [244, 126] on span at bounding box center [246, 127] width 9 height 9
select select "8"
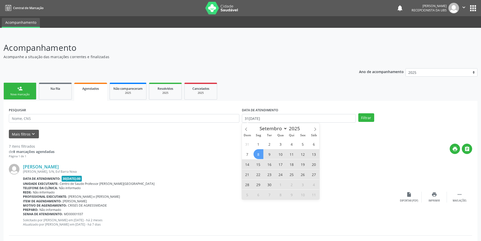
click at [259, 155] on span "8" at bounding box center [258, 154] width 10 height 10
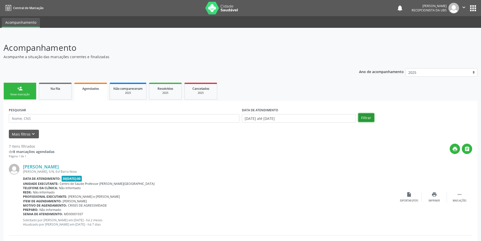
click at [364, 117] on button "Filtrar" at bounding box center [366, 117] width 16 height 9
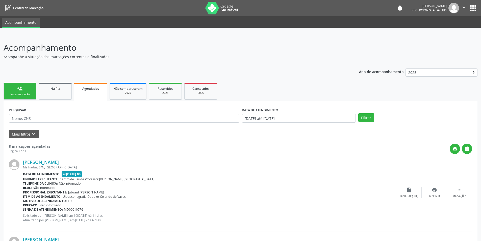
click at [84, 89] on span "Agendados" at bounding box center [90, 88] width 17 height 4
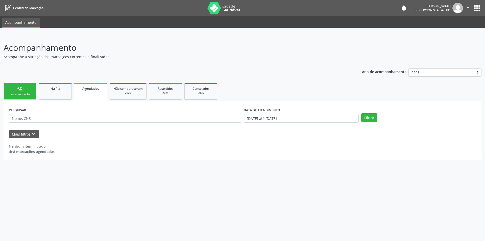
click at [20, 90] on div "person_add" at bounding box center [20, 89] width 6 height 6
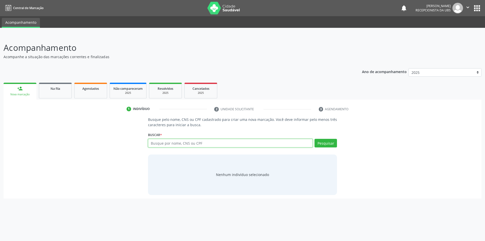
click at [161, 145] on input "text" at bounding box center [230, 143] width 165 height 9
type input "7054004479000591"
click at [322, 143] on button "Pesquisar" at bounding box center [325, 143] width 22 height 9
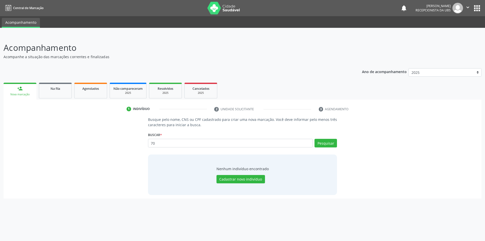
type input "7"
type input "705400479000591"
click at [324, 143] on button "Pesquisar" at bounding box center [325, 143] width 22 height 9
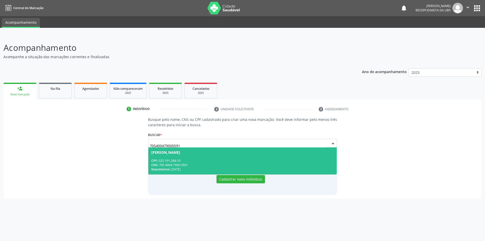
click at [181, 159] on div "CPF: 025.191.284-10" at bounding box center [242, 160] width 182 height 4
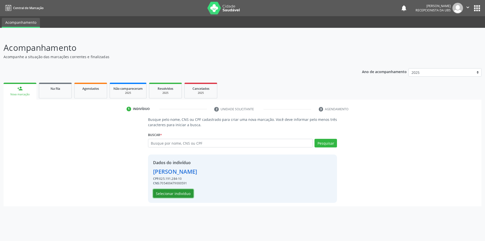
click at [175, 194] on button "Selecionar indivíduo" at bounding box center [173, 193] width 40 height 9
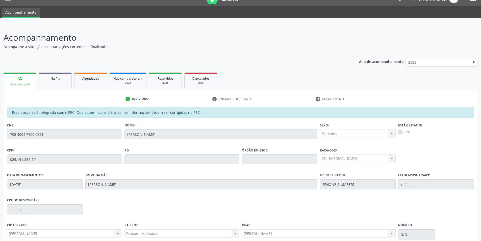
scroll to position [55, 0]
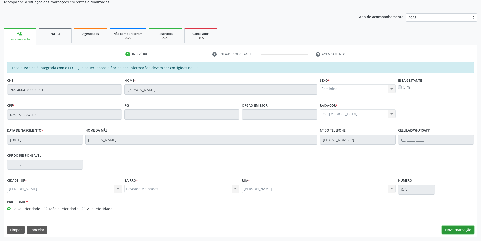
click at [455, 229] on button "Nova marcação" at bounding box center [458, 229] width 32 height 9
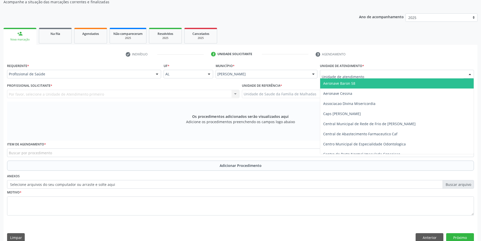
click at [384, 71] on div at bounding box center [397, 74] width 154 height 9
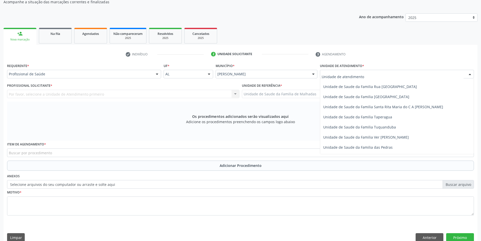
scroll to position [357, 0]
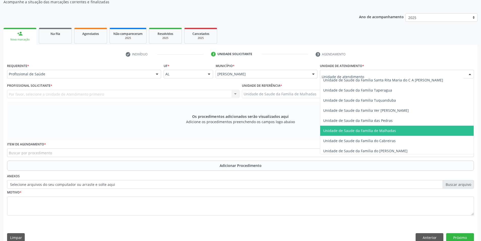
click at [405, 130] on span "Unidade de Saude da Familia de Malhadas" at bounding box center [396, 130] width 153 height 10
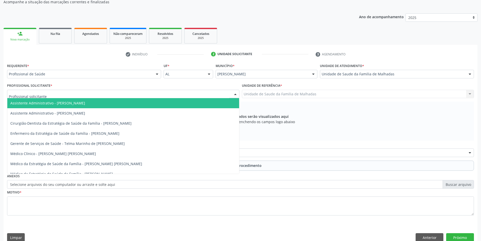
drag, startPoint x: 104, startPoint y: 90, endPoint x: 113, endPoint y: 106, distance: 18.5
click at [104, 91] on div at bounding box center [123, 94] width 232 height 9
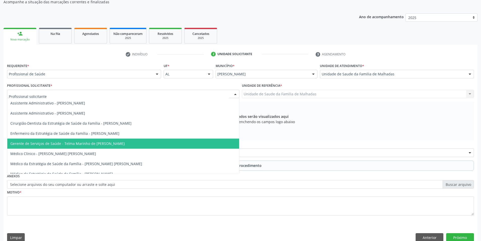
click at [115, 145] on span "Gerente de Serviços de Saúde - Telma Marinho de [PERSON_NAME]" at bounding box center [123, 143] width 232 height 10
click at [115, 145] on span "Gerente de Serviços de Saúde - Telma Marinho de [PERSON_NAME]" at bounding box center [67, 143] width 114 height 5
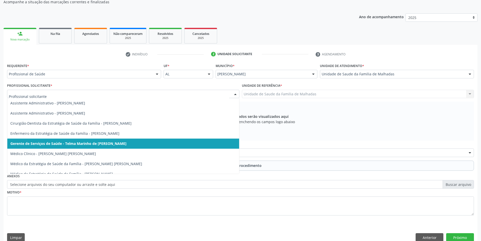
drag, startPoint x: 176, startPoint y: 92, endPoint x: 171, endPoint y: 123, distance: 31.4
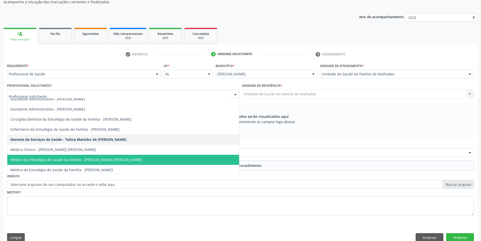
scroll to position [5, 0]
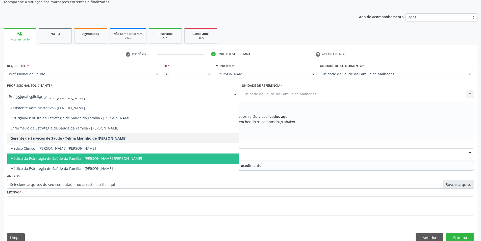
click at [216, 160] on span "Médico da Estratégia de Saúde da Família - [PERSON_NAME] [PERSON_NAME]" at bounding box center [123, 158] width 232 height 10
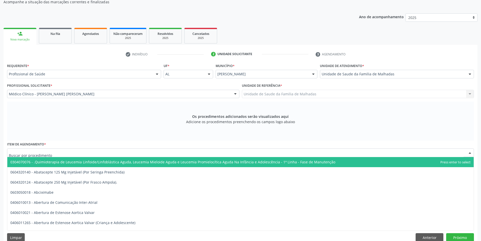
click at [174, 150] on div at bounding box center [240, 152] width 467 height 9
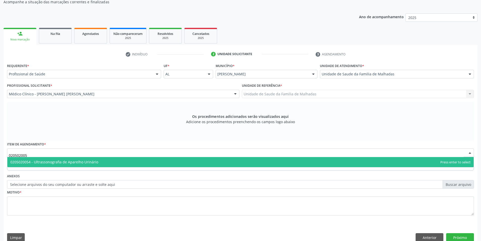
type input "0205020054"
click at [150, 161] on span "0205020054 - Ultrassonografia de Aparelho Urinário" at bounding box center [240, 162] width 466 height 10
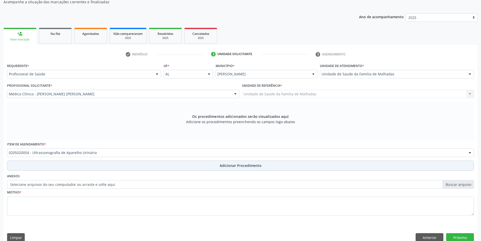
click at [241, 164] on span "Adicionar Procedimento" at bounding box center [241, 165] width 42 height 5
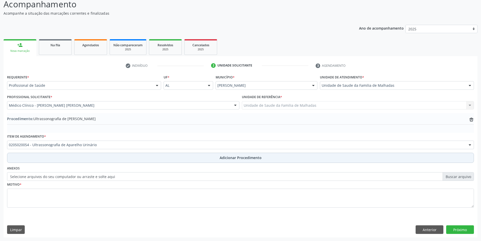
click at [239, 156] on span "Adicionar Procedimento" at bounding box center [241, 157] width 42 height 5
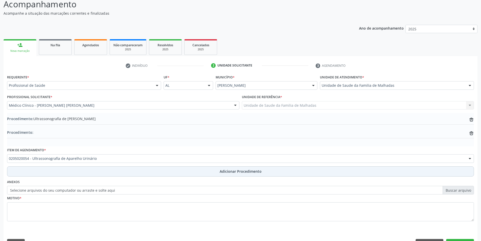
scroll to position [55, 0]
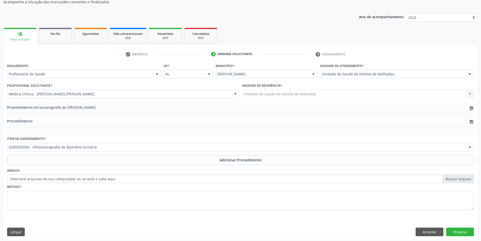
click at [26, 212] on fieldset "Motivo *" at bounding box center [240, 198] width 467 height 30
click at [28, 202] on textarea at bounding box center [240, 200] width 467 height 19
type textarea "[MEDICAL_DATA]- AVALIAR LESAO EM BEXIGA URINARIA"
click at [466, 230] on button "Próximo" at bounding box center [460, 231] width 28 height 9
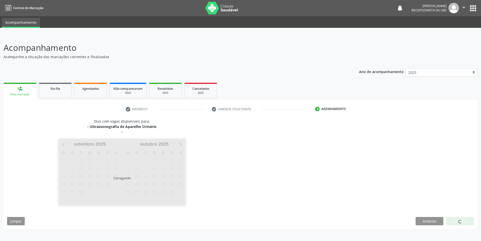
scroll to position [0, 0]
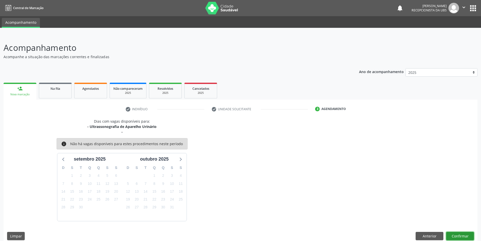
click at [464, 235] on button "Confirmar" at bounding box center [460, 235] width 28 height 9
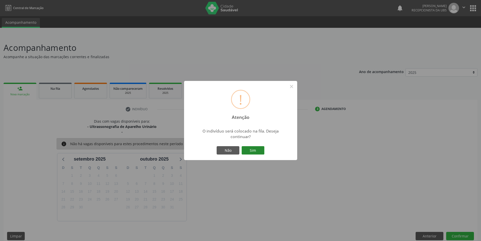
click at [250, 150] on button "Sim" at bounding box center [253, 150] width 23 height 9
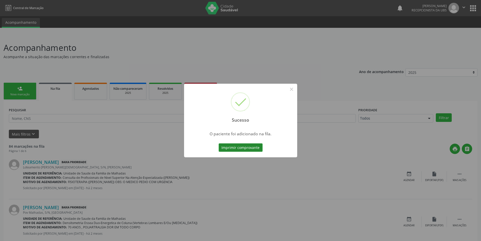
click at [237, 148] on button "Imprimir comprovante" at bounding box center [241, 147] width 44 height 9
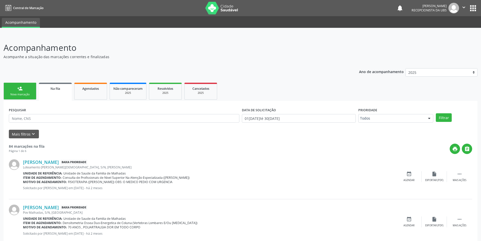
click at [57, 88] on span "Na fila" at bounding box center [55, 88] width 10 height 4
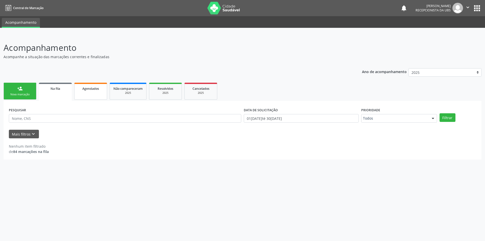
click at [89, 93] on link "Agendados" at bounding box center [90, 91] width 33 height 17
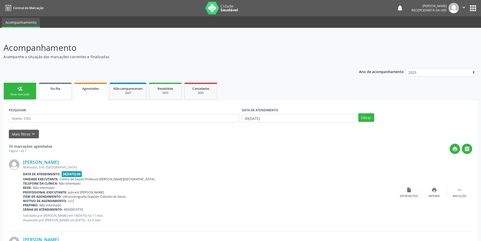
click at [43, 88] on div "Na fila" at bounding box center [55, 88] width 25 height 5
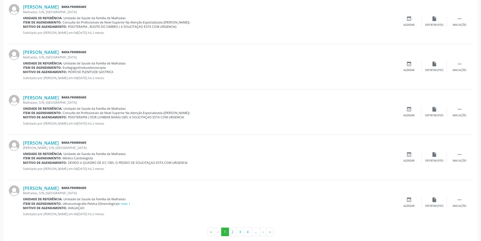
scroll to position [615, 0]
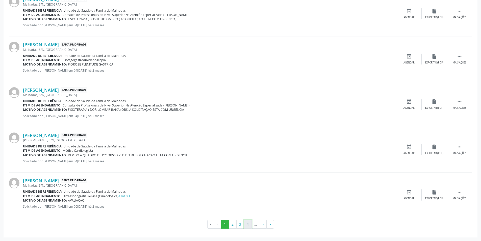
click at [249, 225] on button "4" at bounding box center [248, 224] width 8 height 9
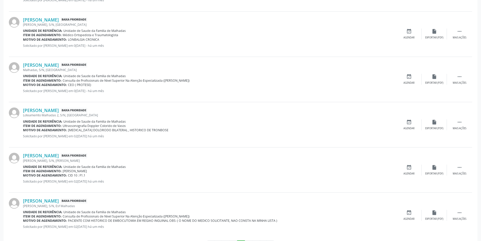
scroll to position [628, 0]
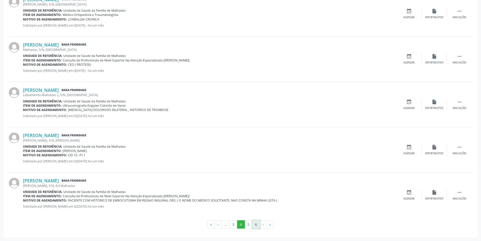
click at [256, 221] on button "6" at bounding box center [256, 224] width 8 height 9
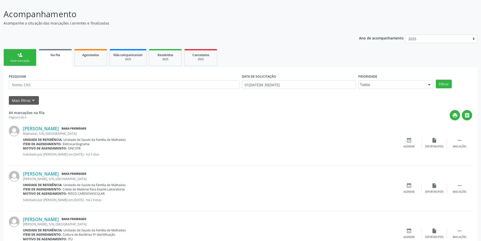
scroll to position [0, 0]
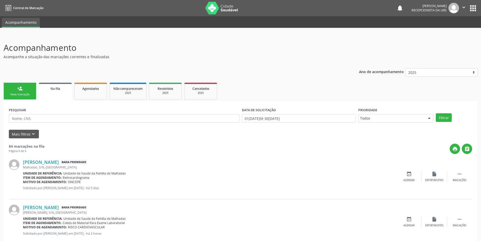
click at [21, 87] on div "person_add" at bounding box center [20, 89] width 6 height 6
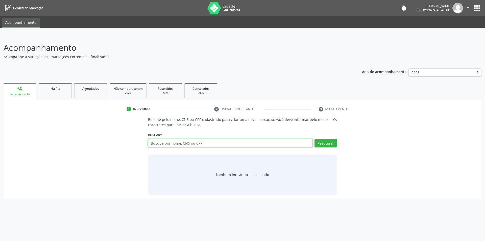
click at [179, 141] on input "text" at bounding box center [230, 143] width 165 height 9
type input "70040595960349"
click at [323, 145] on button "Pesquisar" at bounding box center [325, 143] width 22 height 9
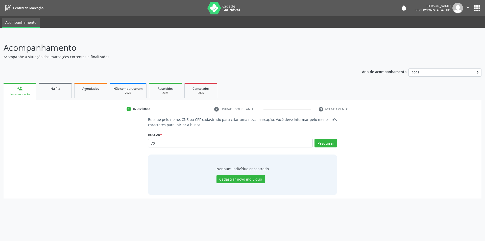
type input "7"
type input "4"
type input "700405959560349"
click at [326, 145] on button "Pesquisar" at bounding box center [325, 143] width 22 height 9
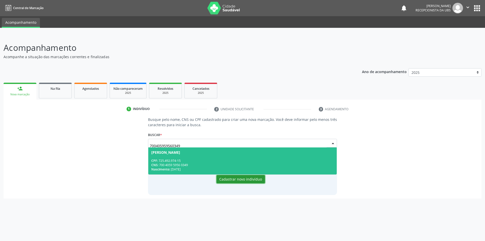
click at [236, 180] on button "Cadastrar novo indivíduo" at bounding box center [240, 179] width 48 height 9
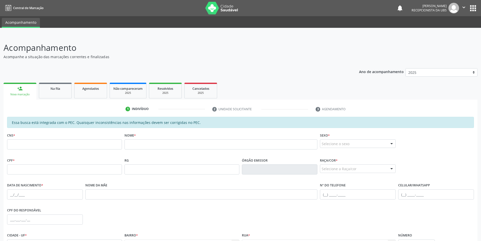
click at [21, 90] on div "person_add" at bounding box center [20, 89] width 6 height 6
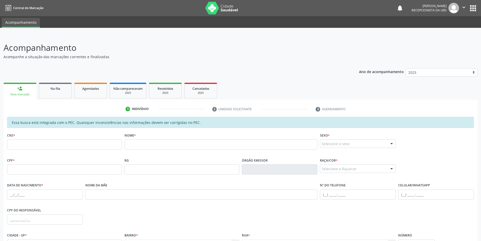
click at [21, 90] on div "person_add" at bounding box center [20, 89] width 6 height 6
click at [65, 91] on div "Na fila" at bounding box center [55, 88] width 25 height 5
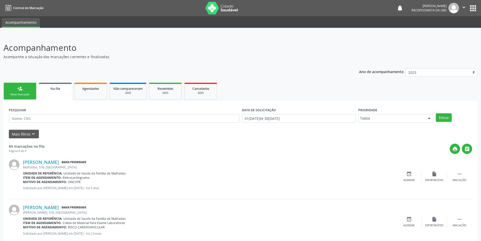
click at [21, 89] on div "person_add" at bounding box center [20, 89] width 6 height 6
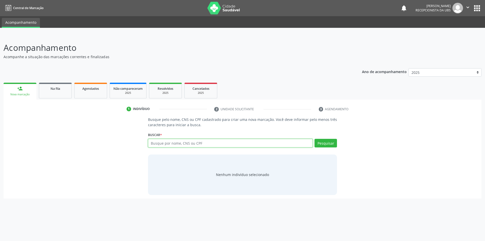
click at [208, 141] on input "text" at bounding box center [230, 143] width 165 height 9
type input "700405959560349"
click at [320, 143] on button "Pesquisar" at bounding box center [325, 143] width 22 height 9
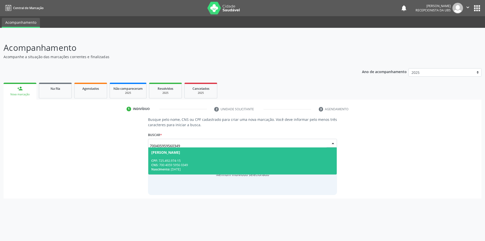
click at [165, 151] on div "[PERSON_NAME]" at bounding box center [165, 152] width 29 height 4
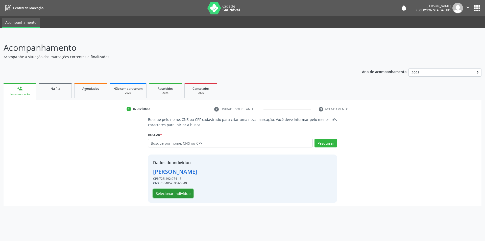
click at [171, 193] on button "Selecionar indivíduo" at bounding box center [173, 193] width 40 height 9
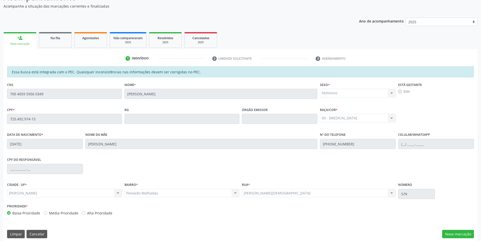
scroll to position [55, 0]
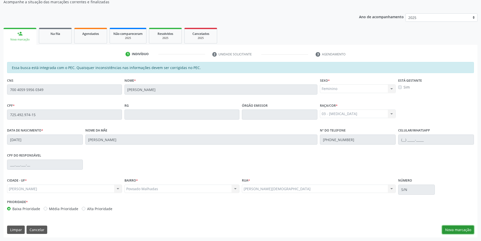
click at [461, 228] on button "Nova marcação" at bounding box center [458, 229] width 32 height 9
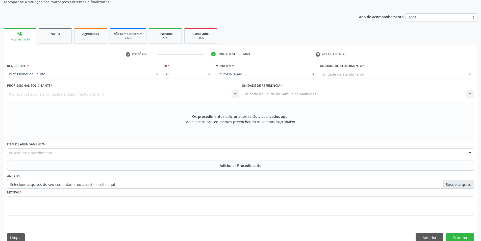
click at [464, 75] on div "Unidade de atendimento Aeronave Baron 58 Aeronave Cessna Associacao Divina Mise…" at bounding box center [397, 74] width 154 height 9
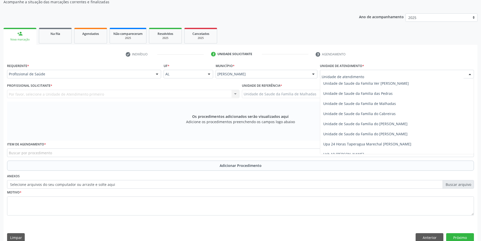
scroll to position [394, 0]
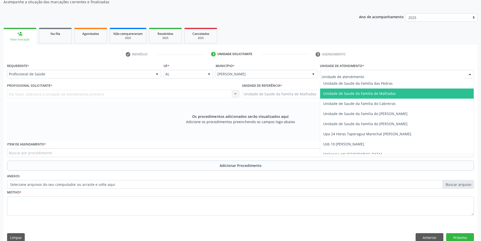
click at [396, 94] on span "Unidade de Saude da Familia de Malhadas" at bounding box center [396, 93] width 153 height 10
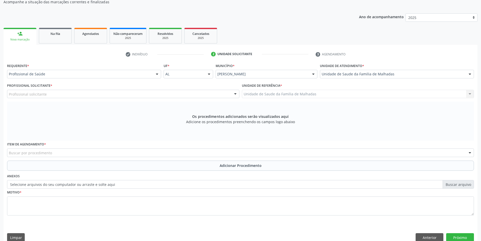
click at [150, 93] on div "Profissional solicitante" at bounding box center [123, 94] width 232 height 9
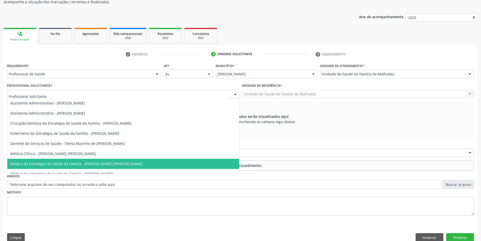
click at [125, 163] on span "Médico da Estratégia de Saúde da Família - [PERSON_NAME] [PERSON_NAME]" at bounding box center [76, 163] width 132 height 5
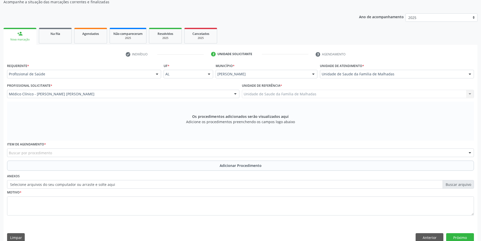
click at [75, 151] on div "Buscar por procedimento" at bounding box center [240, 152] width 467 height 9
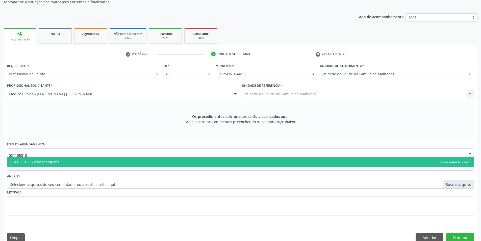
type input "0211050105"
click at [91, 160] on span "0211050105 - Polissonografia" at bounding box center [240, 162] width 466 height 10
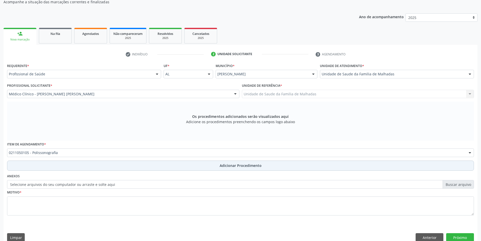
click at [233, 167] on span "Adicionar Procedimento" at bounding box center [241, 165] width 42 height 5
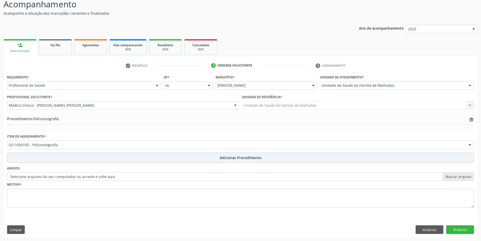
click at [237, 158] on span "Adicionar Procedimento" at bounding box center [241, 157] width 42 height 5
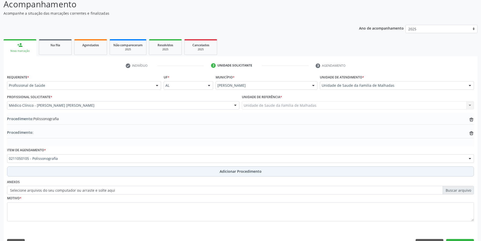
scroll to position [55, 0]
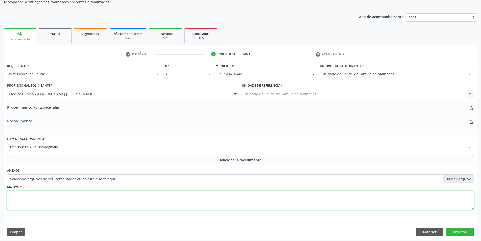
click at [41, 200] on textarea at bounding box center [240, 200] width 467 height 19
type textarea "CEFALEI HIPNICA OBESIDADE APNEIA DO SONO"
click at [464, 233] on button "Próximo" at bounding box center [460, 231] width 28 height 9
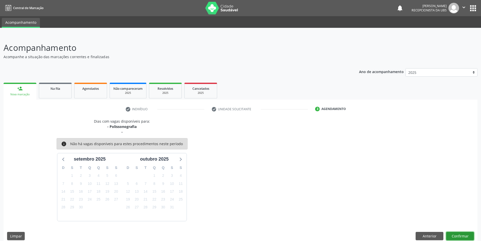
click at [464, 235] on button "Confirmar" at bounding box center [460, 235] width 28 height 9
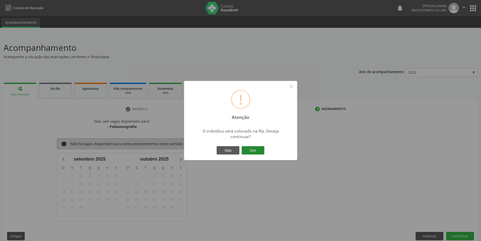
click at [249, 150] on button "Sim" at bounding box center [253, 150] width 23 height 9
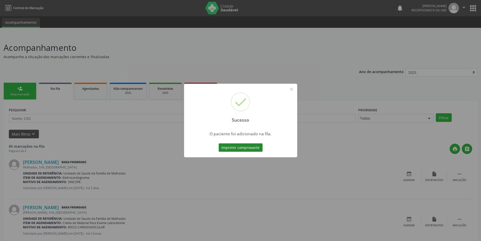
click at [234, 145] on button "Imprimir comprovante" at bounding box center [241, 147] width 44 height 9
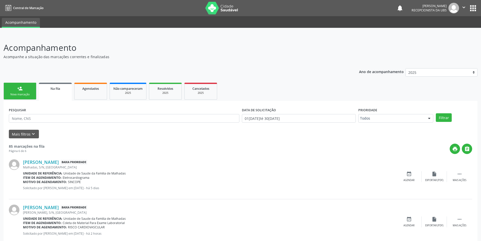
click at [17, 90] on div "person_add" at bounding box center [20, 89] width 6 height 6
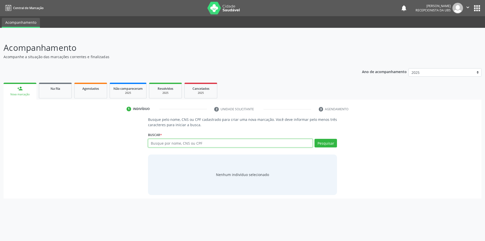
click at [169, 145] on input "text" at bounding box center [230, 143] width 165 height 9
type input "700208483399523"
click at [320, 143] on button "Pesquisar" at bounding box center [325, 143] width 22 height 9
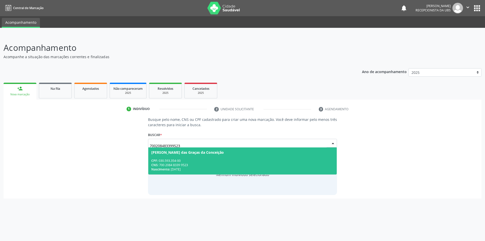
click at [166, 162] on div "CPF: 030.593.354-00" at bounding box center [242, 160] width 182 height 4
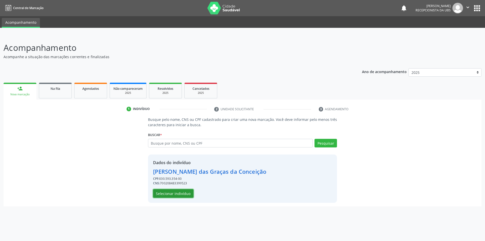
click at [167, 194] on button "Selecionar indivíduo" at bounding box center [173, 193] width 40 height 9
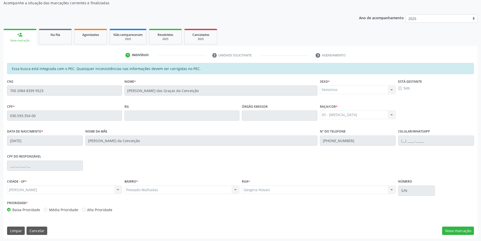
scroll to position [55, 0]
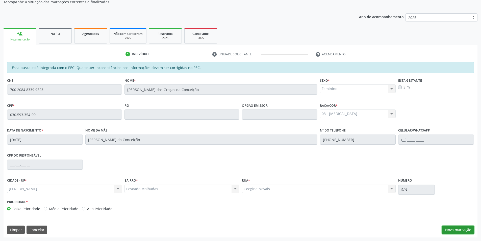
click at [459, 229] on button "Nova marcação" at bounding box center [458, 229] width 32 height 9
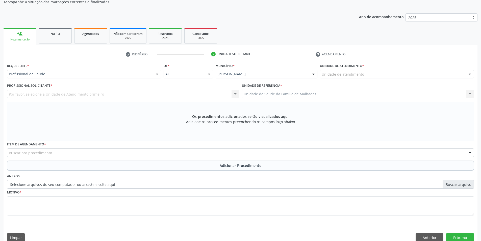
click at [423, 77] on div "Unidade de atendimento" at bounding box center [397, 74] width 154 height 9
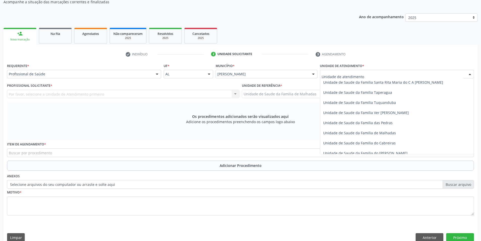
scroll to position [367, 0]
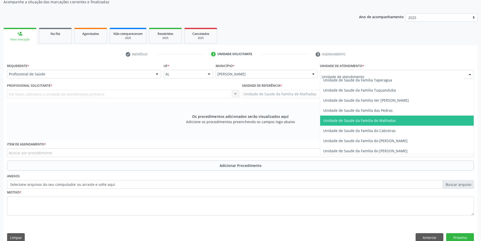
click at [385, 123] on span "Unidade de Saude da Familia de Malhadas" at bounding box center [396, 120] width 153 height 10
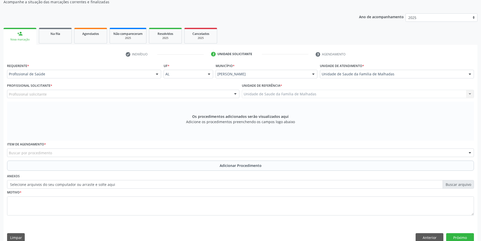
click at [49, 94] on div "Profissional solicitante" at bounding box center [123, 94] width 232 height 9
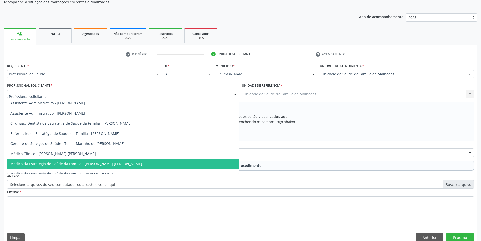
click at [107, 162] on span "Médico da Estratégia de Saúde da Família - [PERSON_NAME] [PERSON_NAME]" at bounding box center [76, 163] width 132 height 5
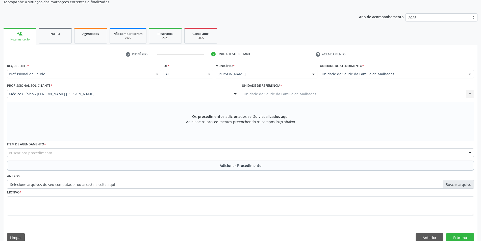
click at [292, 94] on div "Unidade de Saude da Familia de Malhadas Unidade de Saude da Familia de Malhadas…" at bounding box center [358, 94] width 232 height 9
click at [38, 148] on div "Buscar por procedimento" at bounding box center [240, 152] width 467 height 9
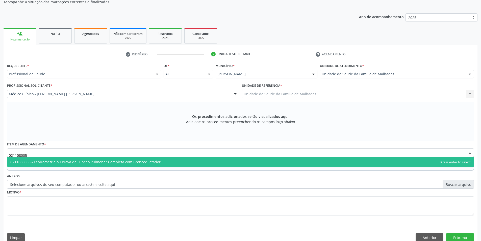
type input "0211080055"
click at [60, 164] on span "0211080055 - Espirometria ou Prova de Funcao Pulmonar Completa com Broncodilata…" at bounding box center [85, 161] width 150 height 5
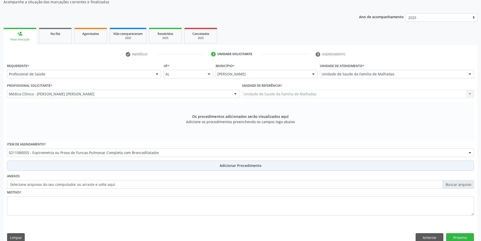
click at [248, 167] on span "Adicionar Procedimento" at bounding box center [241, 165] width 42 height 5
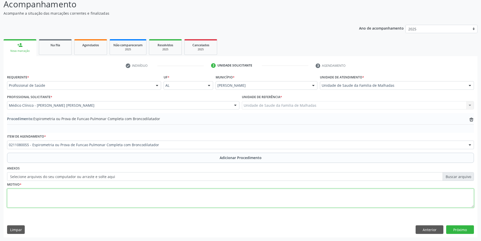
click at [25, 201] on textarea at bounding box center [240, 197] width 467 height 19
click at [18, 194] on textarea "DPOC?" at bounding box center [240, 197] width 467 height 19
click at [19, 194] on textarea "DPOC?" at bounding box center [240, 197] width 467 height 19
click at [39, 192] on textarea "DPOC ?" at bounding box center [240, 197] width 467 height 19
type textarea "DPOC ?"
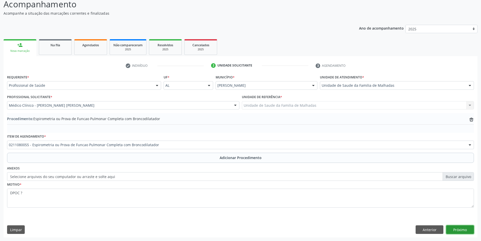
click at [455, 227] on button "Próximo" at bounding box center [460, 229] width 28 height 9
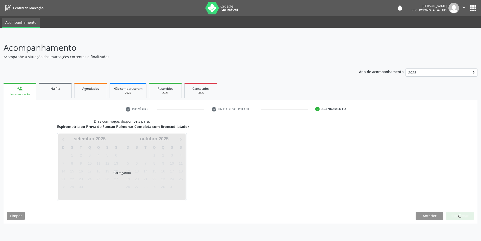
scroll to position [0, 0]
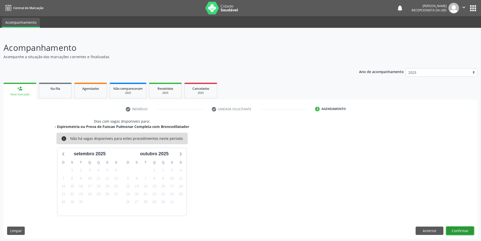
click at [464, 230] on button "Confirmar" at bounding box center [460, 230] width 28 height 9
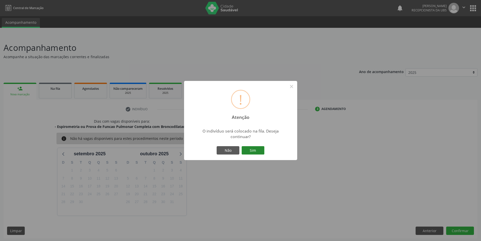
click at [259, 151] on button "Sim" at bounding box center [253, 150] width 23 height 9
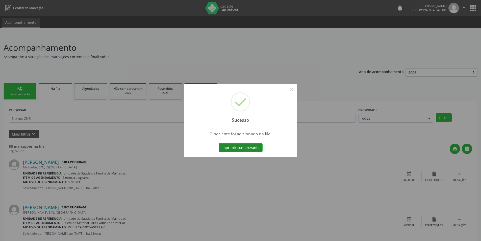
click at [258, 146] on button "Imprimir comprovante" at bounding box center [241, 147] width 44 height 9
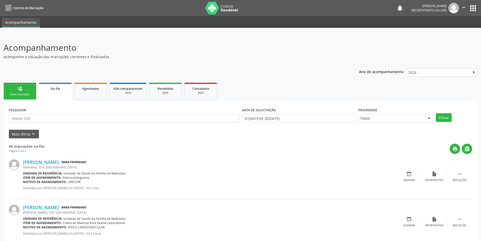
click at [21, 97] on link "person_add Nova marcação" at bounding box center [20, 91] width 33 height 17
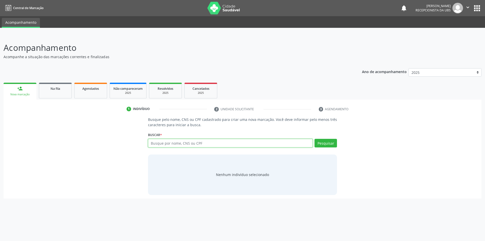
click at [179, 143] on input "text" at bounding box center [230, 143] width 165 height 9
type input "700005562463002"
click at [326, 142] on button "Pesquisar" at bounding box center [325, 143] width 22 height 9
type input "700005562463002"
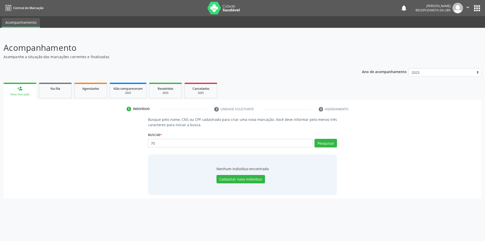
type input "7"
type input "700005562463002"
click at [322, 141] on button "Pesquisar" at bounding box center [325, 143] width 22 height 9
type input "700005562463002"
type input "7"
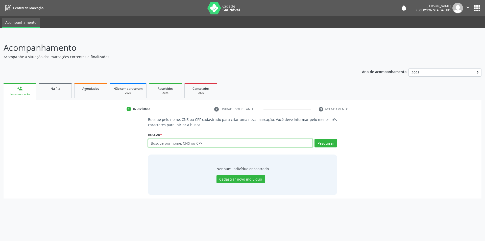
click at [167, 147] on input "text" at bounding box center [230, 143] width 165 height 9
click at [174, 142] on input "70020548900726" at bounding box center [230, 143] width 165 height 9
click at [175, 142] on input "70020548900726" at bounding box center [230, 143] width 165 height 9
type input "700205489007926"
click at [325, 146] on button "Pesquisar" at bounding box center [325, 143] width 22 height 9
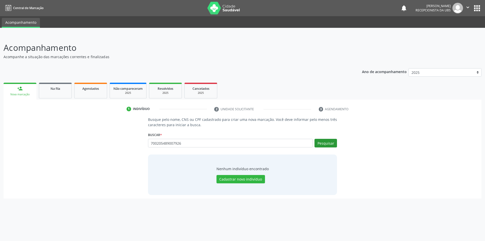
type input "700205489007926"
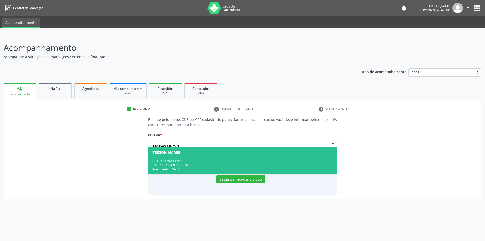
click at [170, 154] on span "[PERSON_NAME] CPF: 067.515.614-90 CNS: 700 2054 8900 7926 Nascimento: [DATE]" at bounding box center [242, 160] width 189 height 27
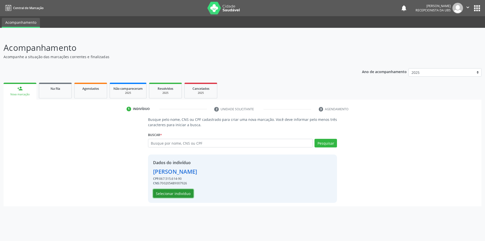
click at [182, 194] on button "Selecionar indivíduo" at bounding box center [173, 193] width 40 height 9
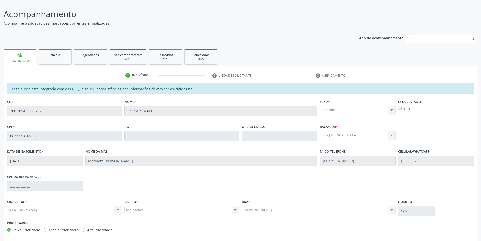
scroll to position [55, 0]
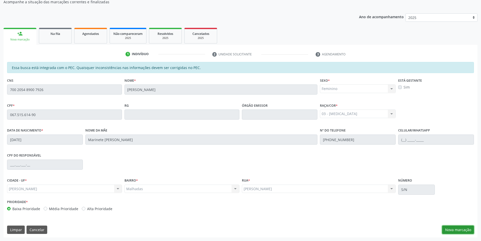
click at [456, 227] on button "Nova marcação" at bounding box center [458, 229] width 32 height 9
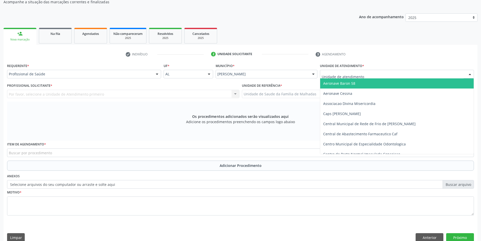
click at [423, 72] on div at bounding box center [397, 74] width 154 height 9
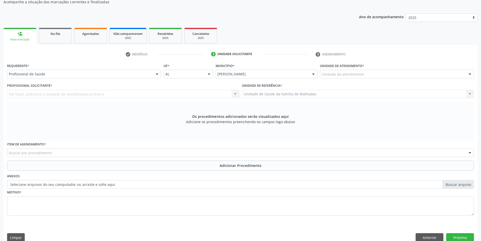
click at [475, 152] on div "Requerente * Profissional de Saúde Profissional de Saúde Paciente Nenhum result…" at bounding box center [241, 153] width 474 height 183
drag, startPoint x: 467, startPoint y: 73, endPoint x: 466, endPoint y: 82, distance: 8.4
click at [468, 74] on div at bounding box center [470, 74] width 8 height 9
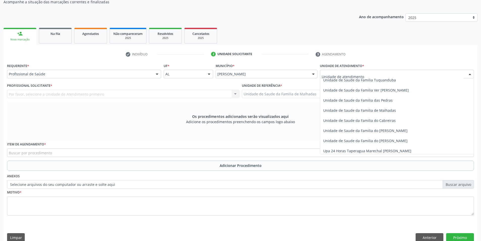
scroll to position [399, 0]
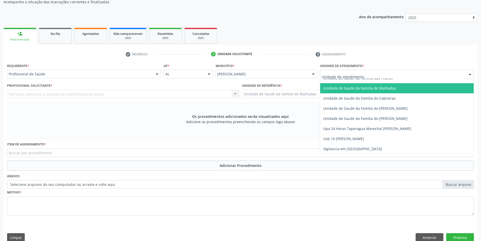
click at [392, 84] on span "Unidade de Saude da Familia de Malhadas" at bounding box center [396, 88] width 153 height 10
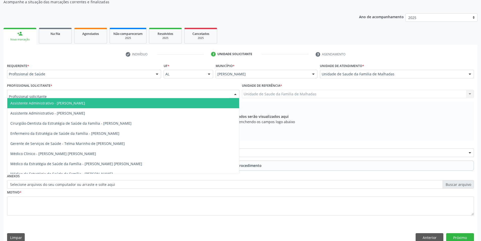
click at [211, 93] on div at bounding box center [123, 94] width 232 height 9
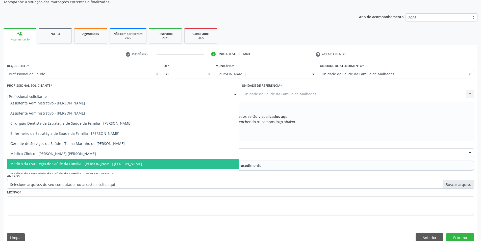
scroll to position [5, 0]
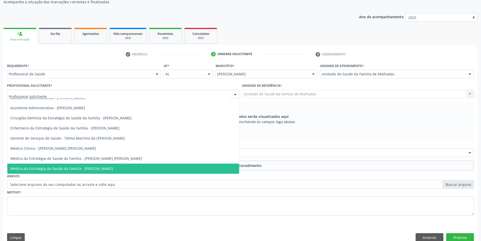
click at [160, 169] on span "Médico da Estratégia de Saúde da Família - [PERSON_NAME]" at bounding box center [123, 168] width 232 height 10
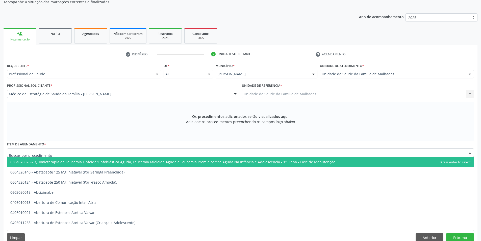
click at [117, 152] on div at bounding box center [240, 152] width 467 height 9
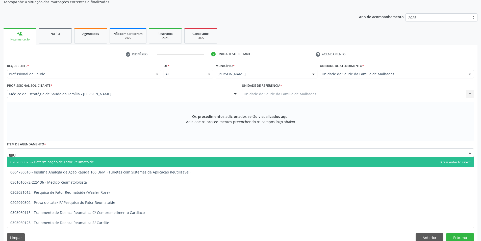
type input "REUM"
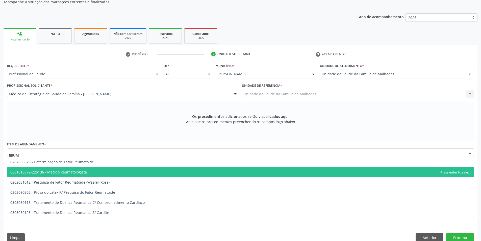
click at [81, 170] on span "0301010072-225136 - Médico Reumatologista" at bounding box center [48, 171] width 76 height 5
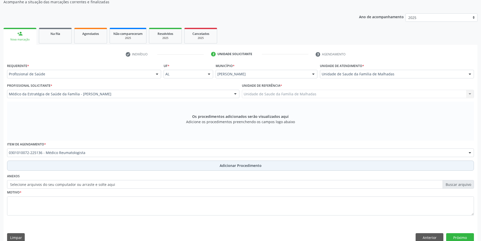
click at [233, 167] on span "Adicionar Procedimento" at bounding box center [241, 165] width 42 height 5
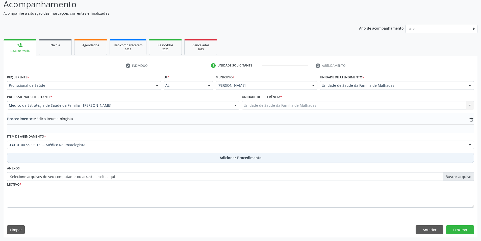
scroll to position [43, 0]
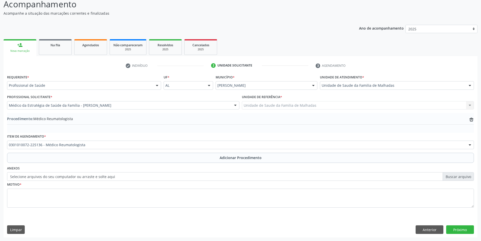
click at [234, 163] on div "Requerente * Profissional de Saúde Profissional de Saúde Paciente Nenhum result…" at bounding box center [240, 143] width 467 height 141
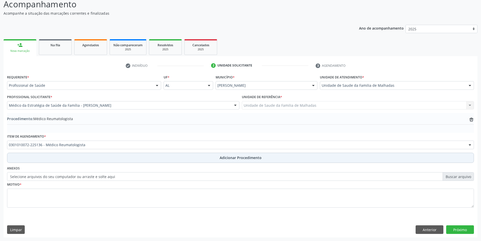
click at [225, 155] on span "Adicionar Procedimento" at bounding box center [241, 157] width 42 height 5
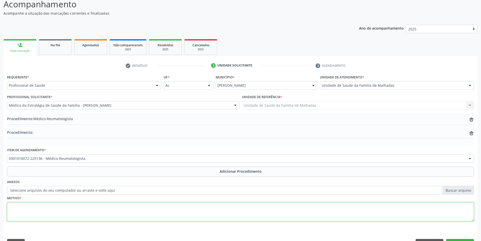
click at [50, 213] on textarea at bounding box center [240, 211] width 467 height 19
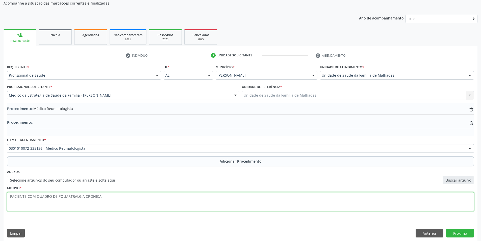
scroll to position [57, 0]
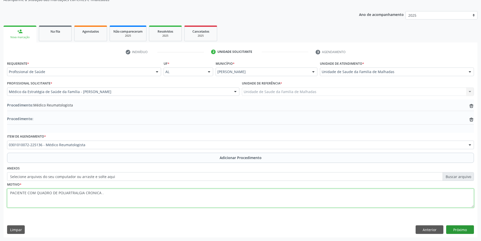
type textarea "PACIENTE COM QUADRO DE POLIARTRALGIA CRONICA ."
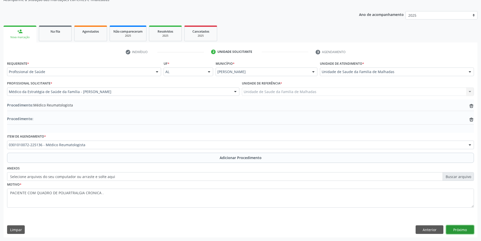
click at [463, 228] on button "Próximo" at bounding box center [460, 229] width 28 height 9
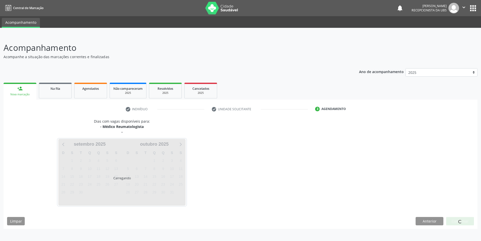
scroll to position [0, 0]
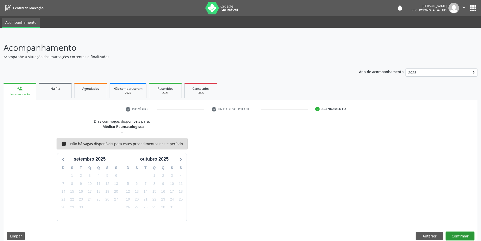
click at [460, 235] on button "Confirmar" at bounding box center [460, 235] width 28 height 9
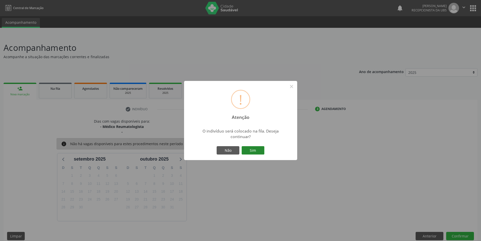
click at [257, 148] on button "Sim" at bounding box center [253, 150] width 23 height 9
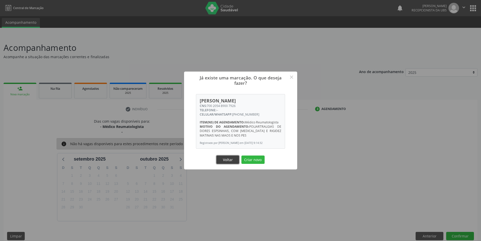
click at [229, 161] on button "Voltar" at bounding box center [227, 159] width 23 height 9
